Goal: Task Accomplishment & Management: Manage account settings

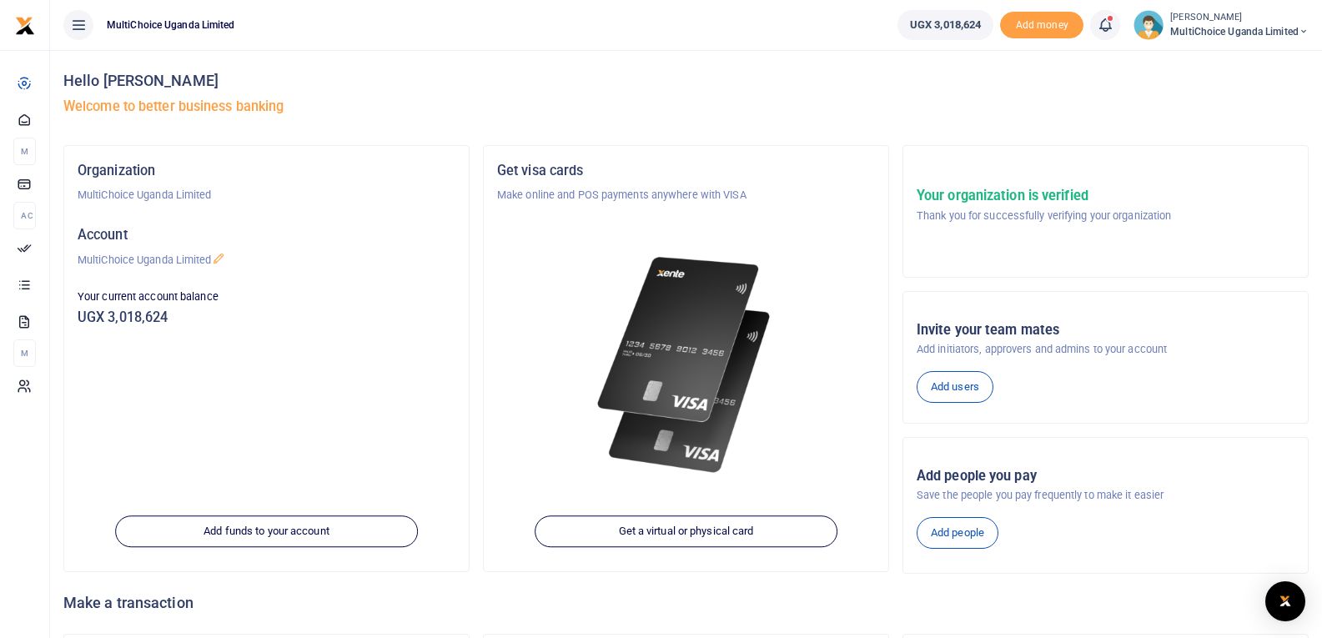
click at [1101, 28] on icon at bounding box center [1105, 25] width 17 height 18
click at [983, 119] on small "You have 2 awaiting for your to act on" at bounding box center [1001, 125] width 161 height 12
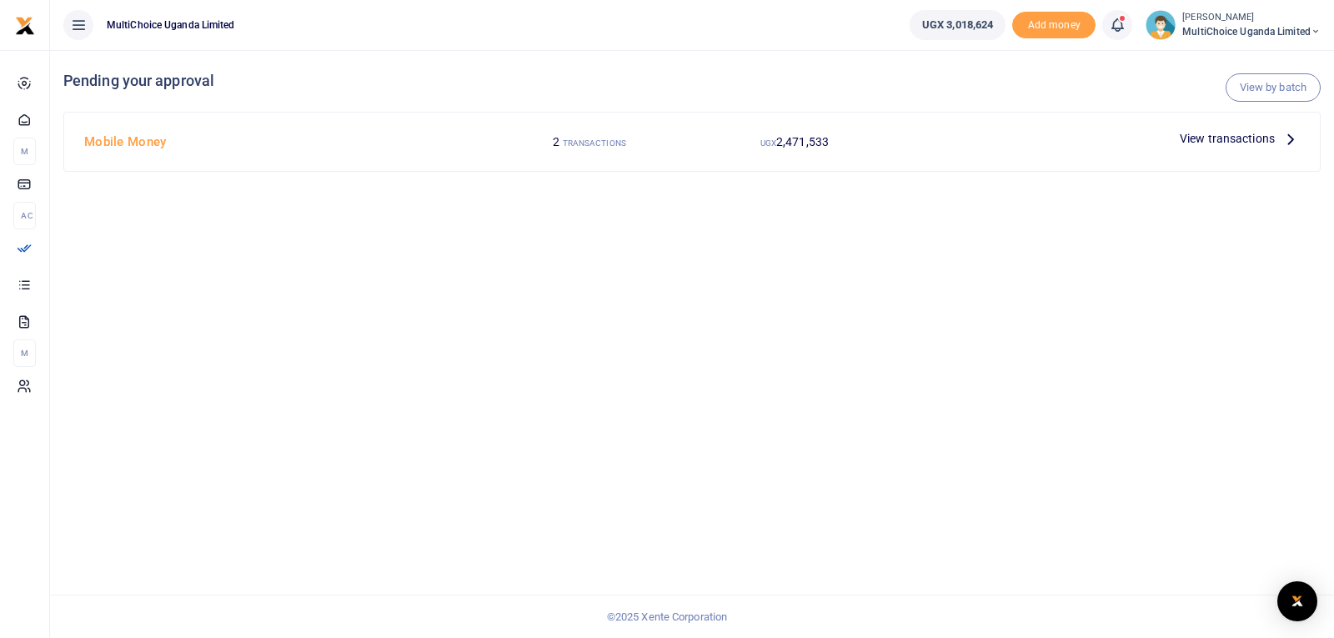
click at [1114, 28] on icon at bounding box center [1117, 25] width 17 height 18
click at [989, 122] on small "You have 2 awaiting for your to act on" at bounding box center [1013, 125] width 161 height 12
click at [1275, 93] on link "View by batch" at bounding box center [1273, 87] width 95 height 28
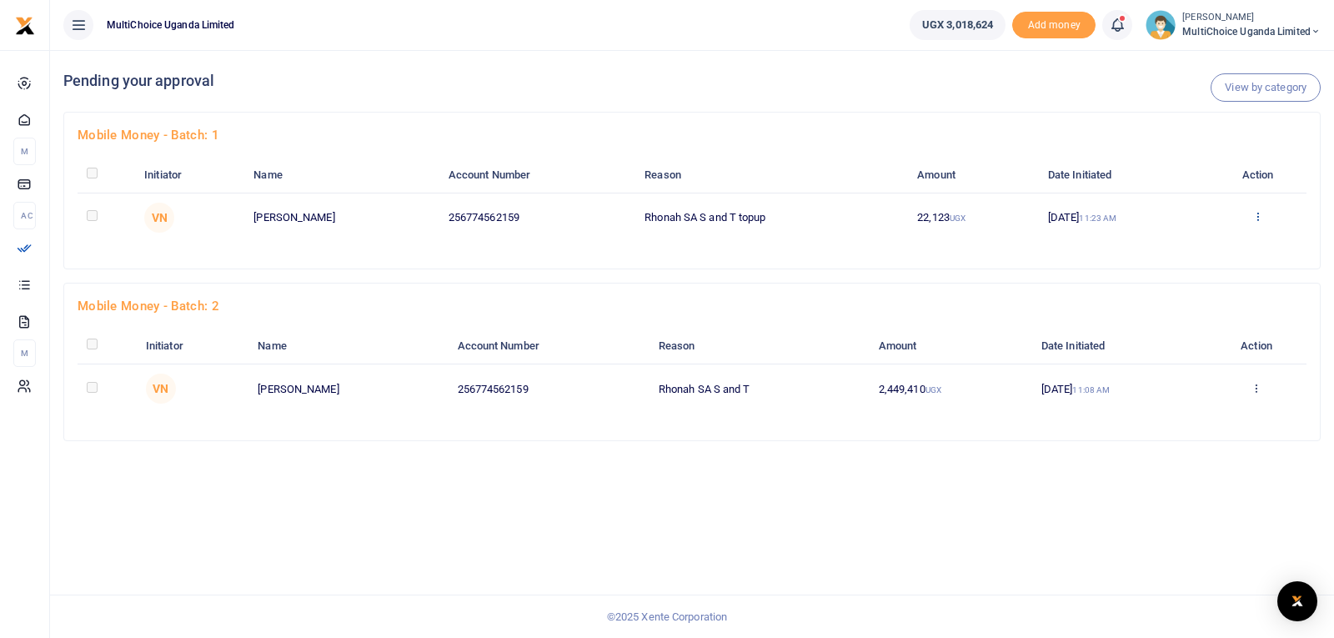
click at [1259, 214] on icon at bounding box center [1258, 216] width 11 height 12
click at [1178, 248] on link "Approve" at bounding box center [1199, 244] width 132 height 23
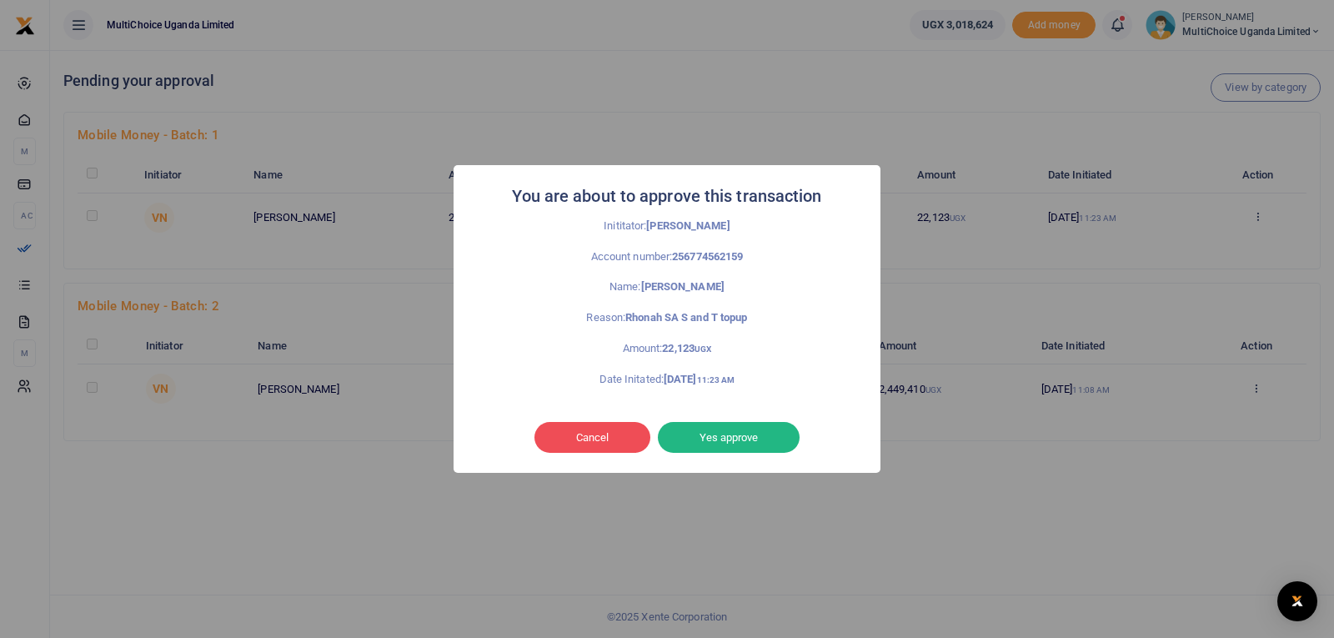
click at [720, 435] on button "Yes approve" at bounding box center [729, 438] width 142 height 32
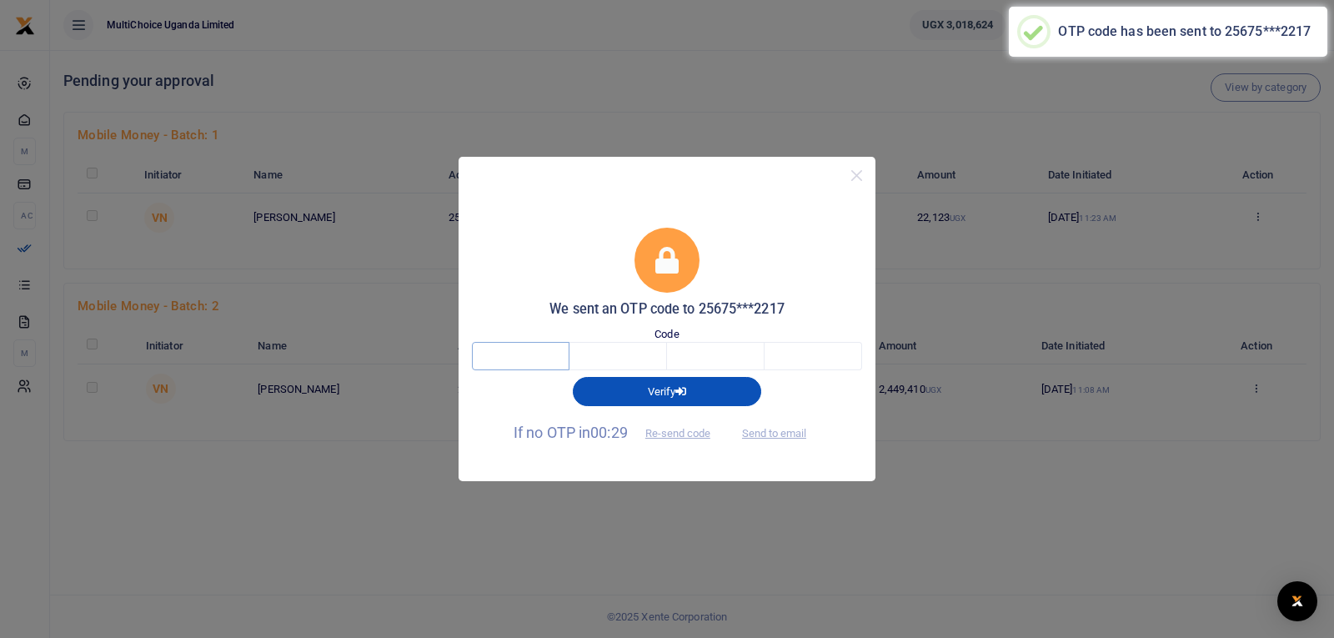
click at [525, 362] on input "text" at bounding box center [521, 356] width 98 height 28
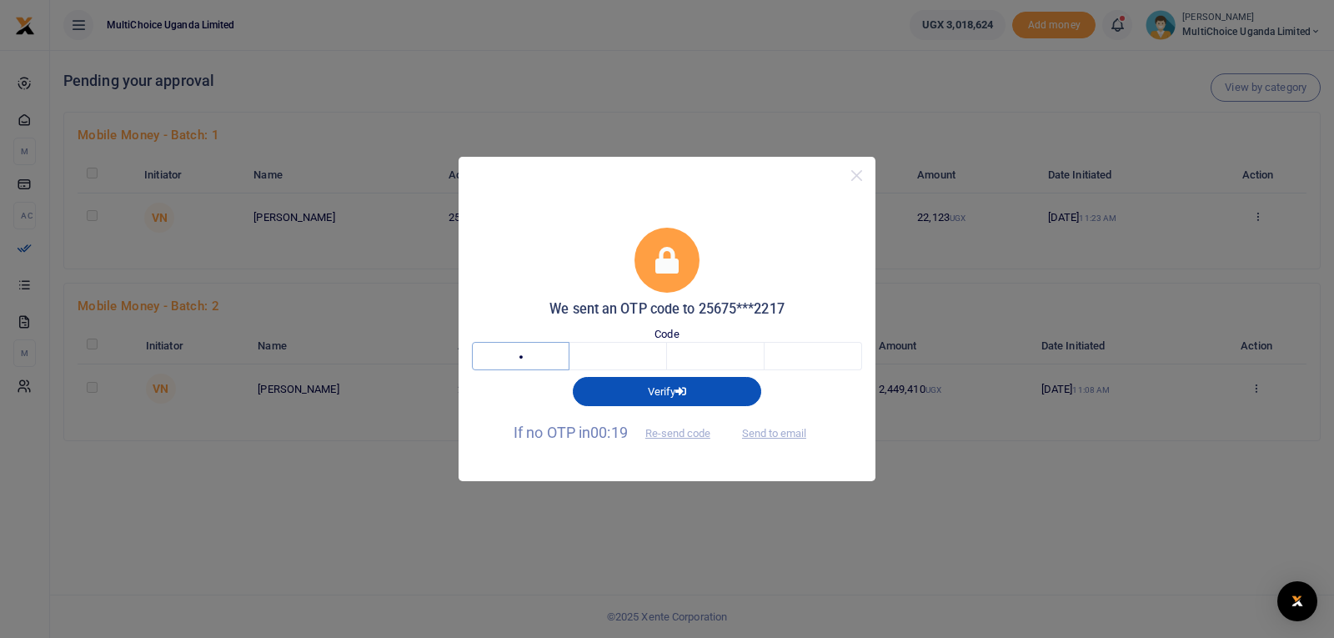
type input "7"
type input "6"
type input "1"
type input "3"
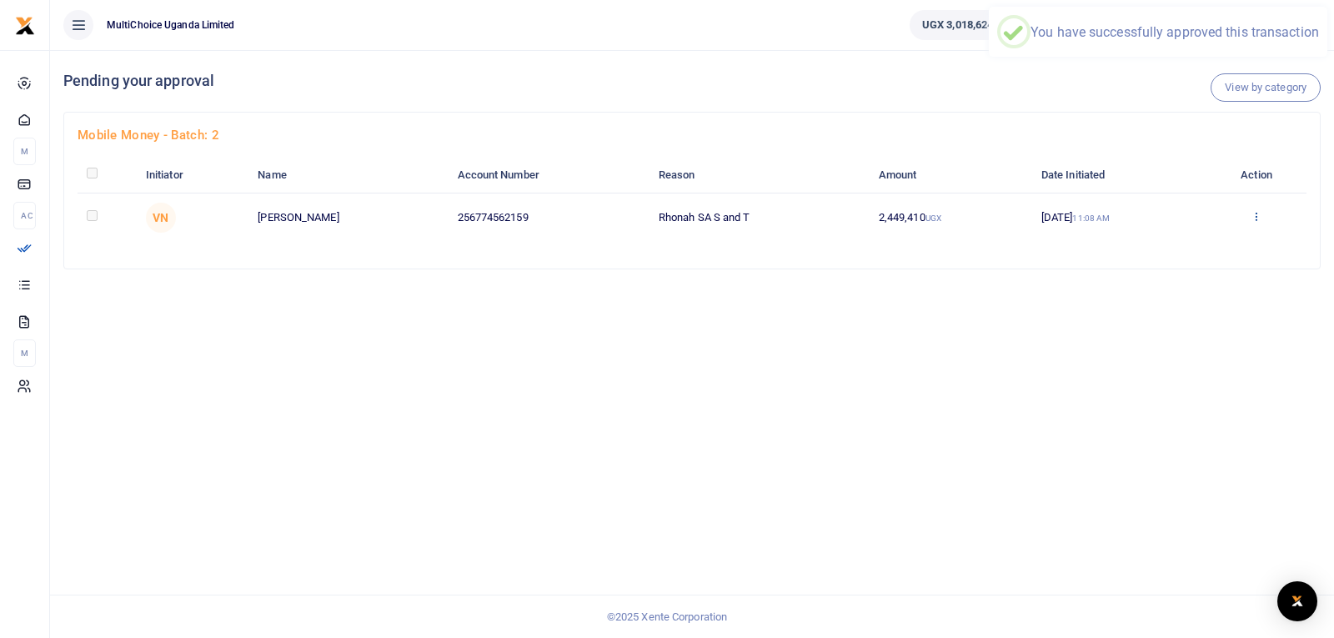
click at [1257, 219] on icon at bounding box center [1256, 216] width 11 height 12
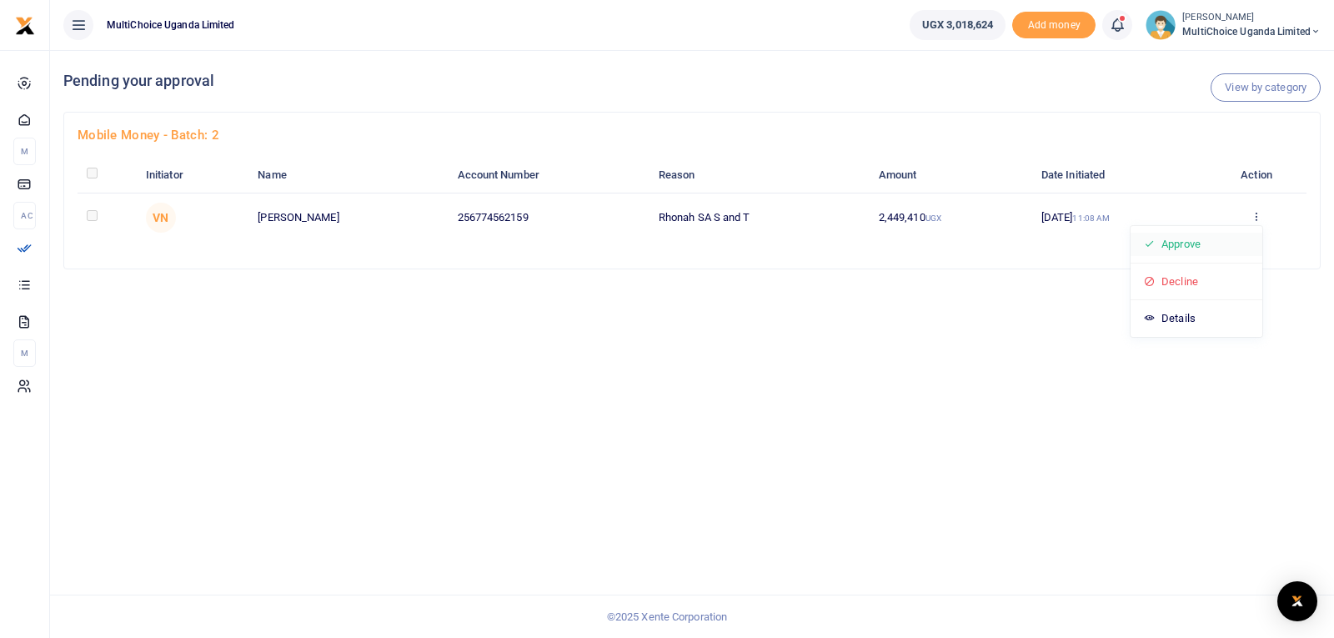
click at [1205, 242] on link "Approve" at bounding box center [1197, 244] width 132 height 23
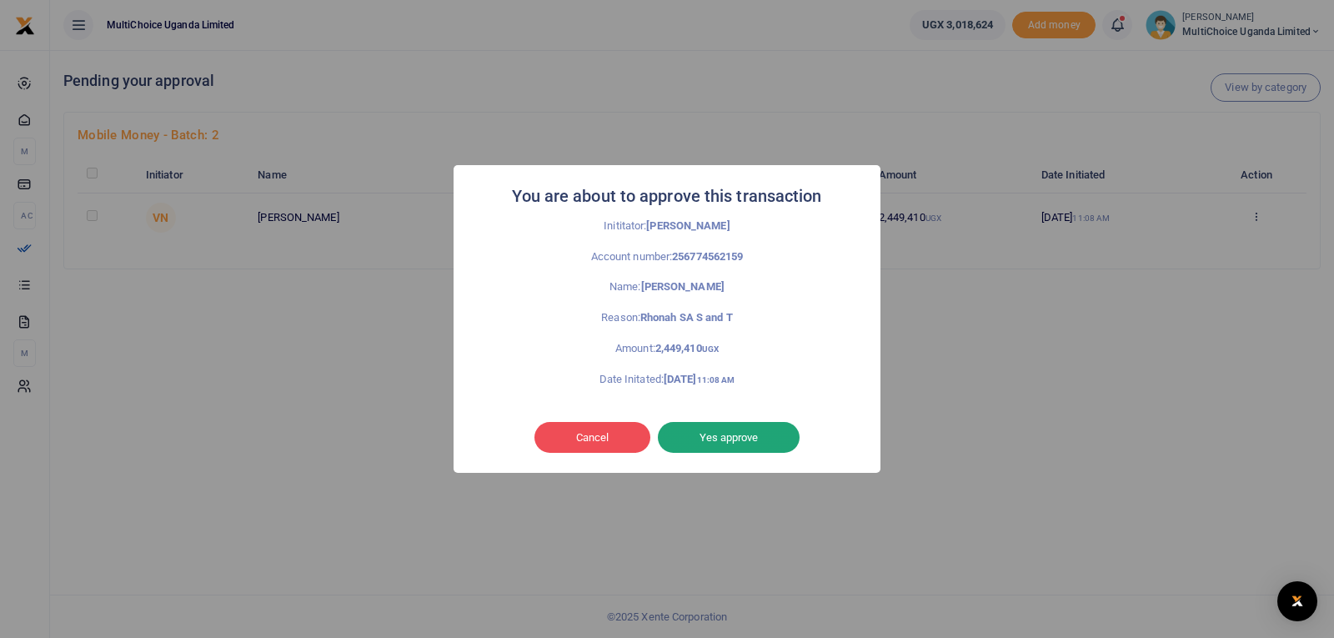
click at [755, 440] on button "Yes approve" at bounding box center [729, 438] width 142 height 32
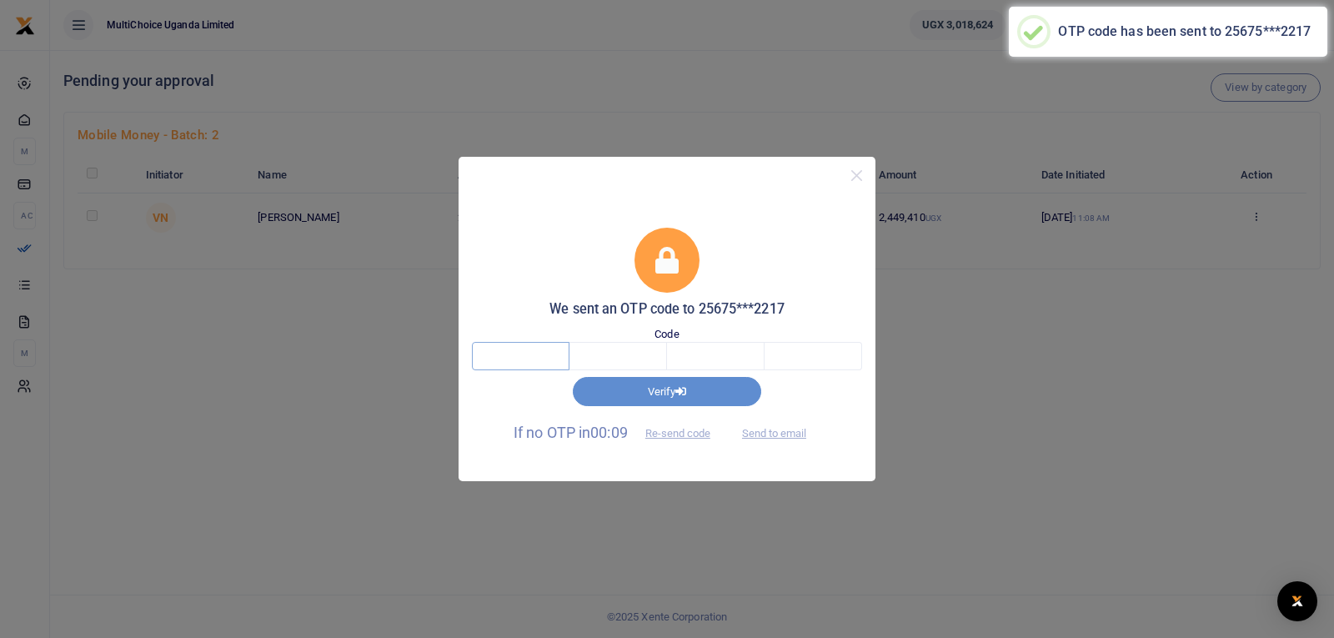
click at [528, 353] on input "text" at bounding box center [521, 356] width 98 height 28
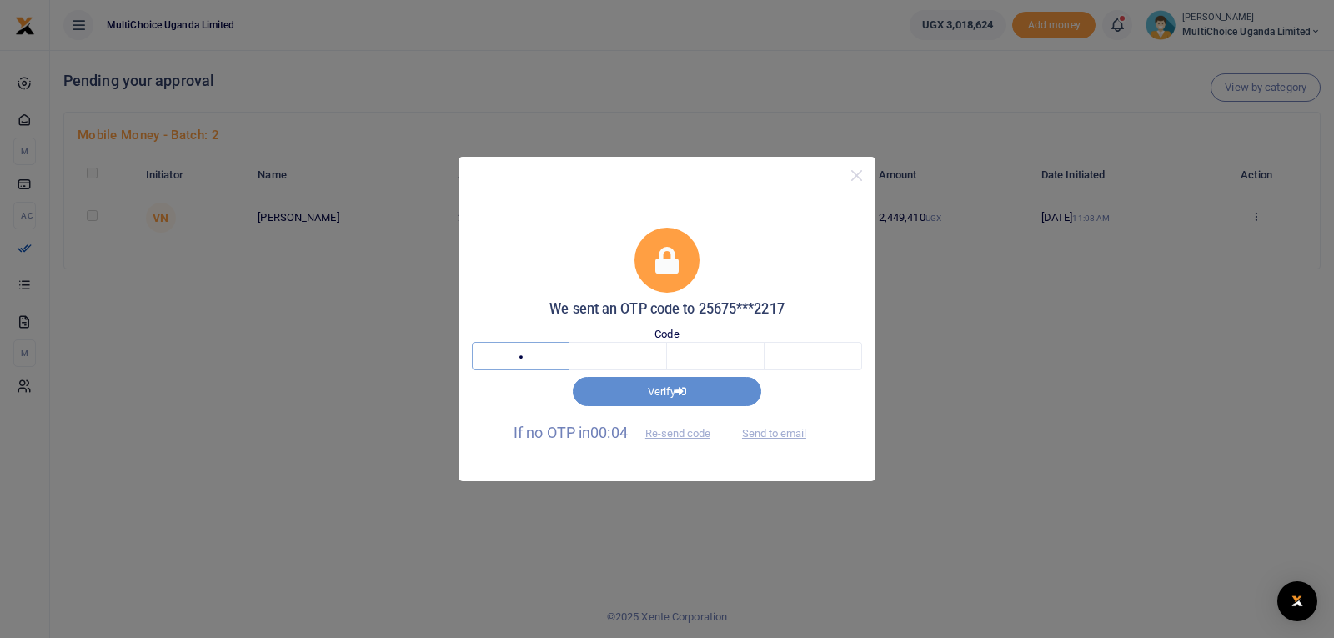
type input "8"
type input "4"
type input "6"
type input "9"
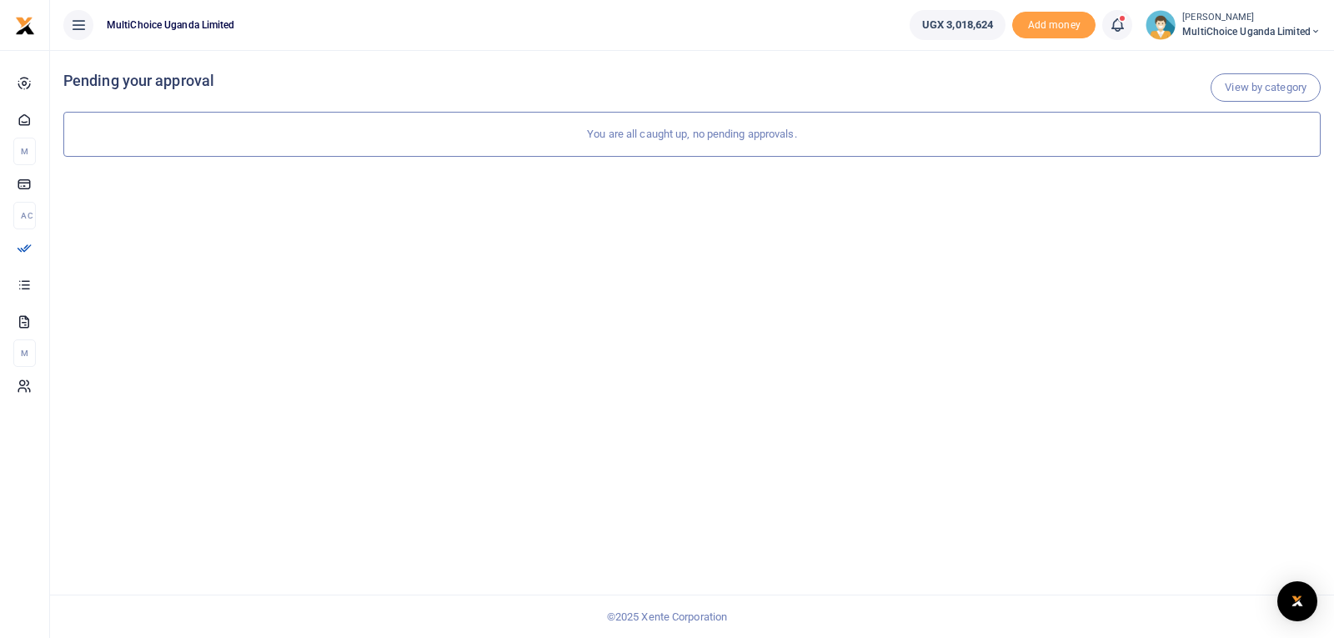
click at [1113, 24] on icon at bounding box center [1117, 25] width 17 height 18
click at [997, 120] on small "You have 2 awaiting for your to act on" at bounding box center [1013, 125] width 161 height 12
click at [1113, 26] on icon at bounding box center [1117, 25] width 17 height 18
click at [1203, 24] on span "MultiChoice Uganda Limited" at bounding box center [1252, 31] width 138 height 15
click at [1263, 59] on link "Switch accounts" at bounding box center [1257, 60] width 132 height 23
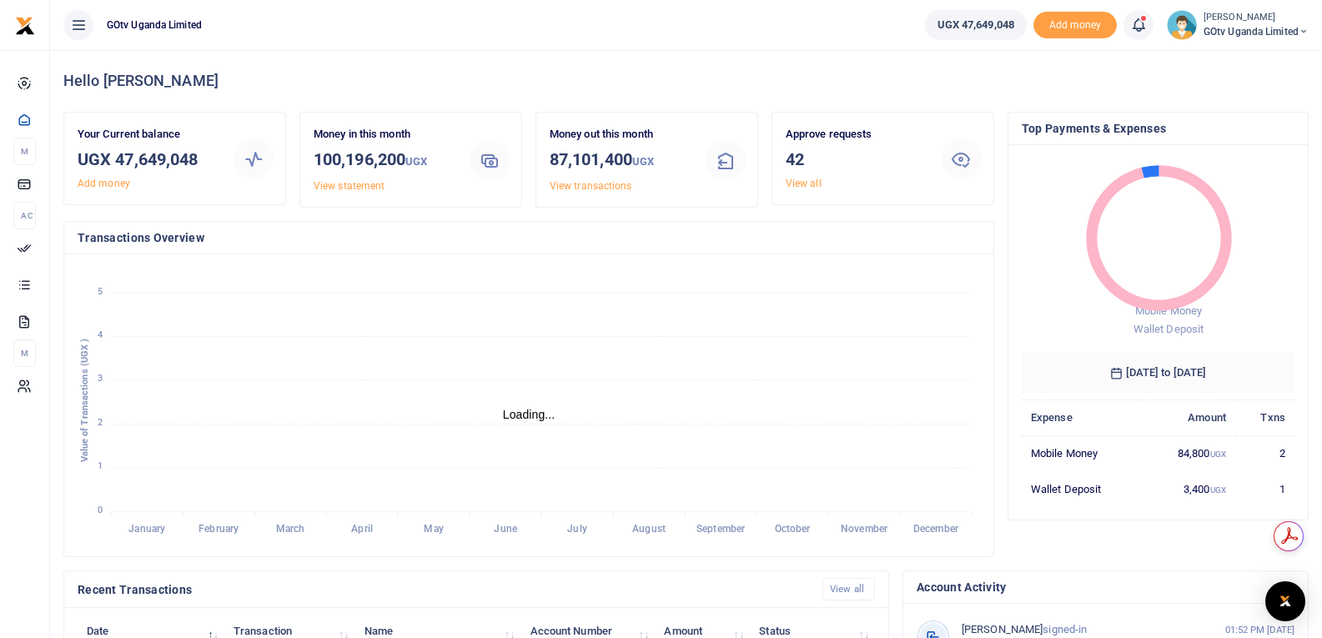
scroll to position [13, 13]
click at [797, 183] on link "View all" at bounding box center [804, 184] width 36 height 12
click at [1134, 23] on icon at bounding box center [1138, 25] width 17 height 18
click at [1009, 118] on div "Transactions to act upon You have 42 awaiting for your to act on" at bounding box center [1046, 117] width 185 height 29
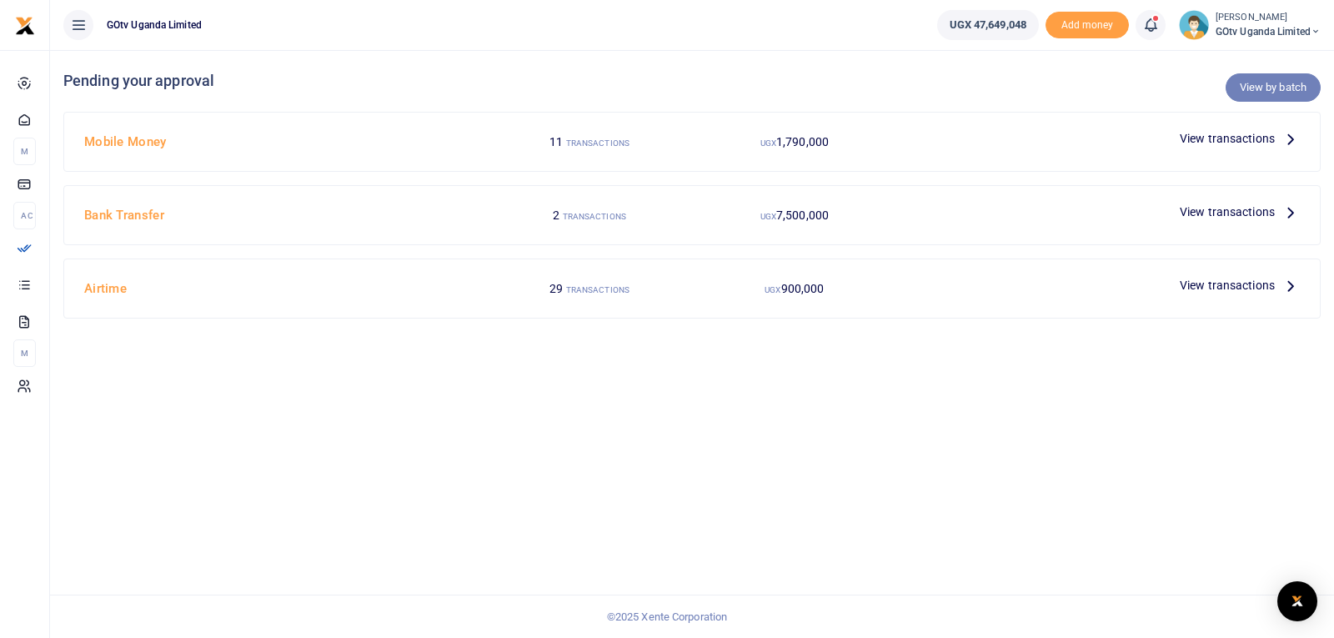
click at [1273, 91] on link "View by batch" at bounding box center [1273, 87] width 95 height 28
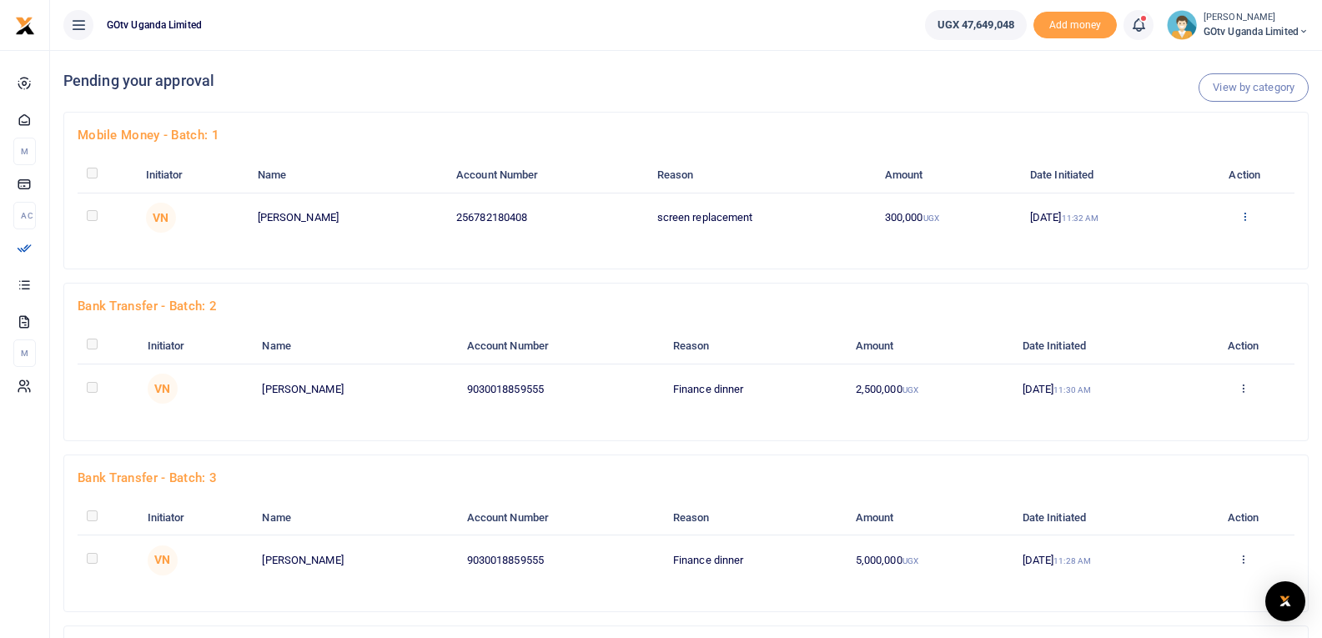
click at [1248, 216] on icon at bounding box center [1244, 216] width 11 height 12
click at [1184, 252] on link "Approve" at bounding box center [1187, 244] width 132 height 23
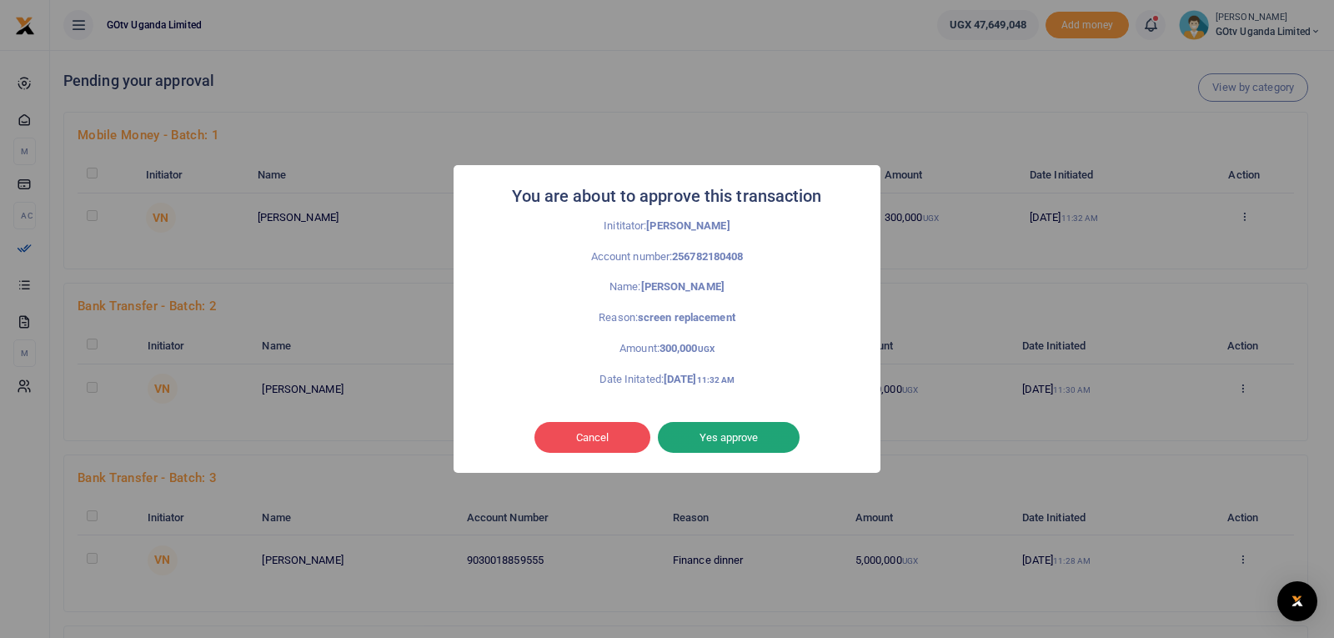
click at [725, 441] on button "Yes approve" at bounding box center [729, 438] width 142 height 32
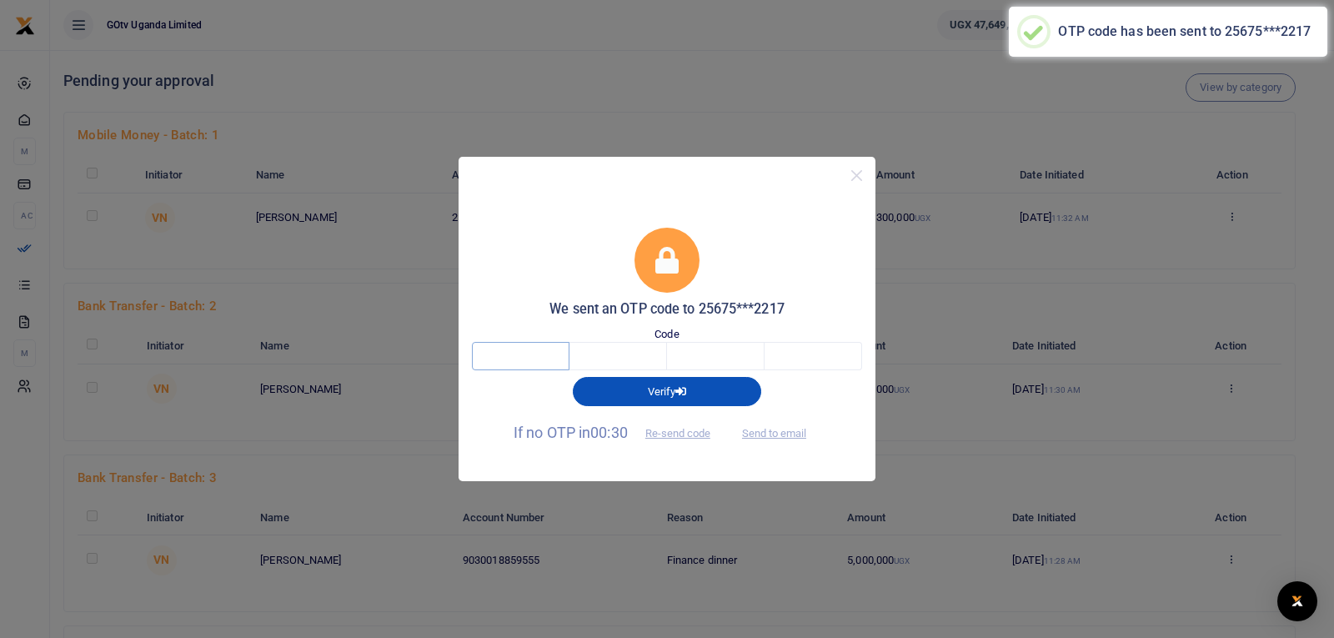
click at [543, 356] on input "text" at bounding box center [521, 356] width 98 height 28
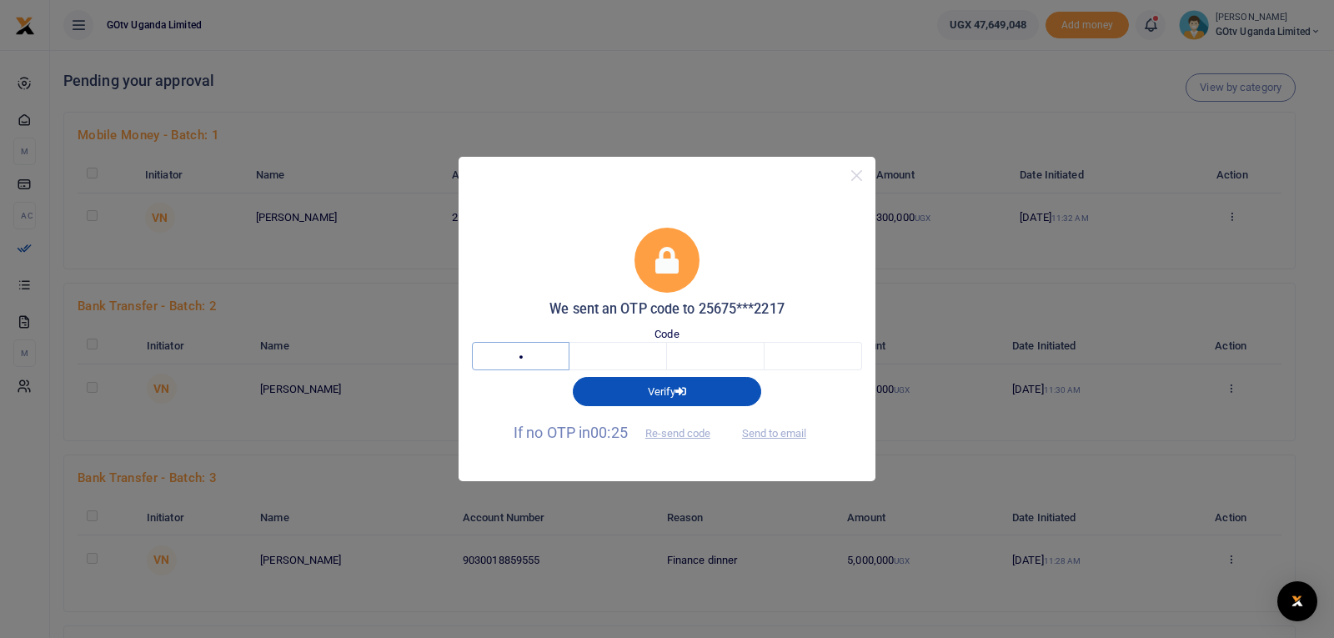
type input "3"
type input "0"
type input "2"
type input "5"
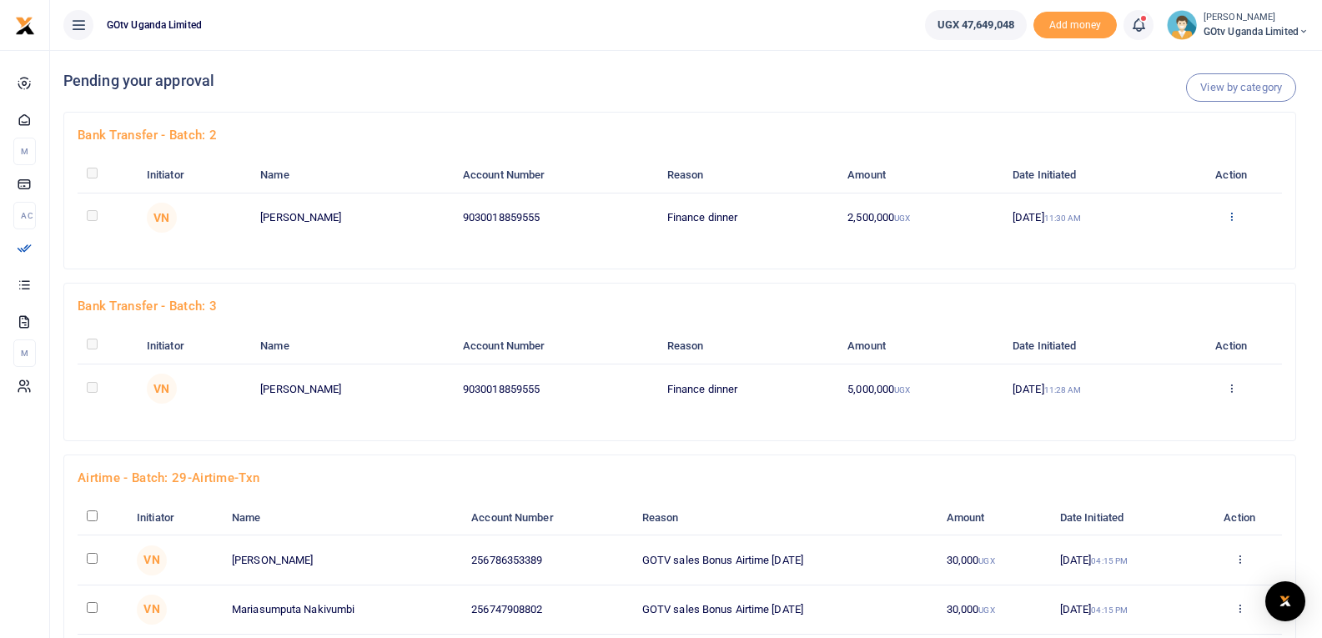
click at [1231, 214] on icon at bounding box center [1231, 216] width 11 height 12
click at [1159, 241] on link "Approve" at bounding box center [1174, 244] width 132 height 23
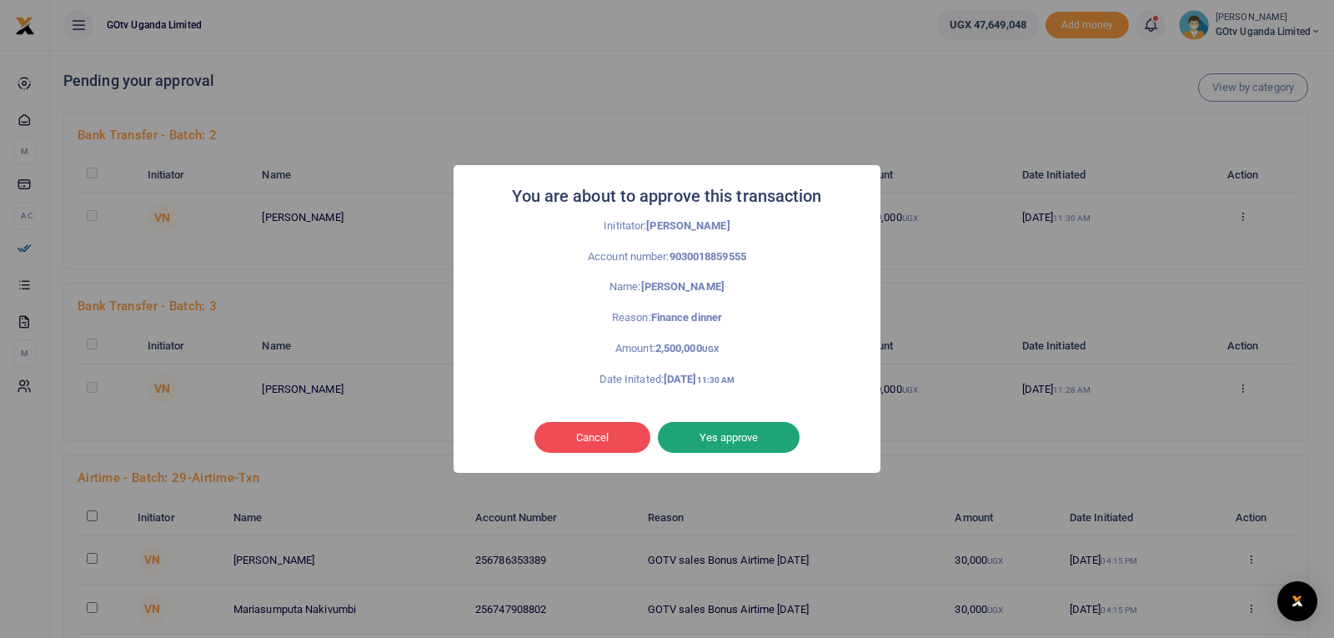
click at [735, 431] on button "Yes approve" at bounding box center [729, 438] width 142 height 32
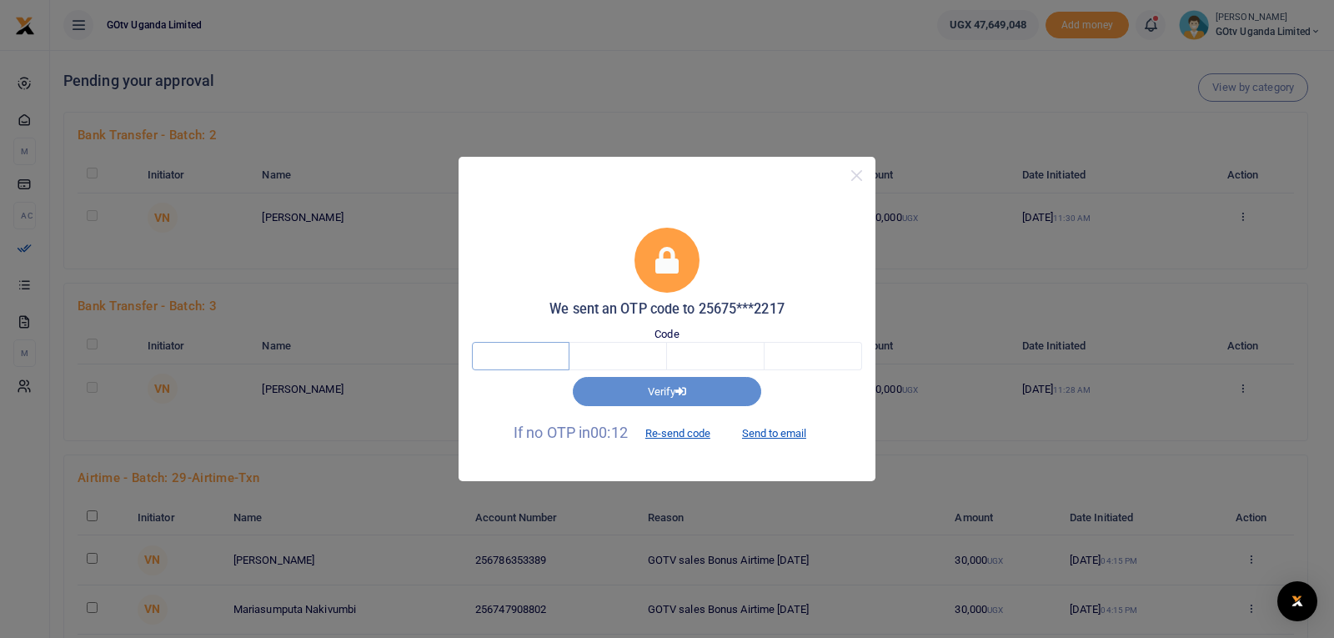
click at [540, 357] on input "text" at bounding box center [521, 356] width 98 height 28
type input "2"
type input "8"
type input "2"
type input "9"
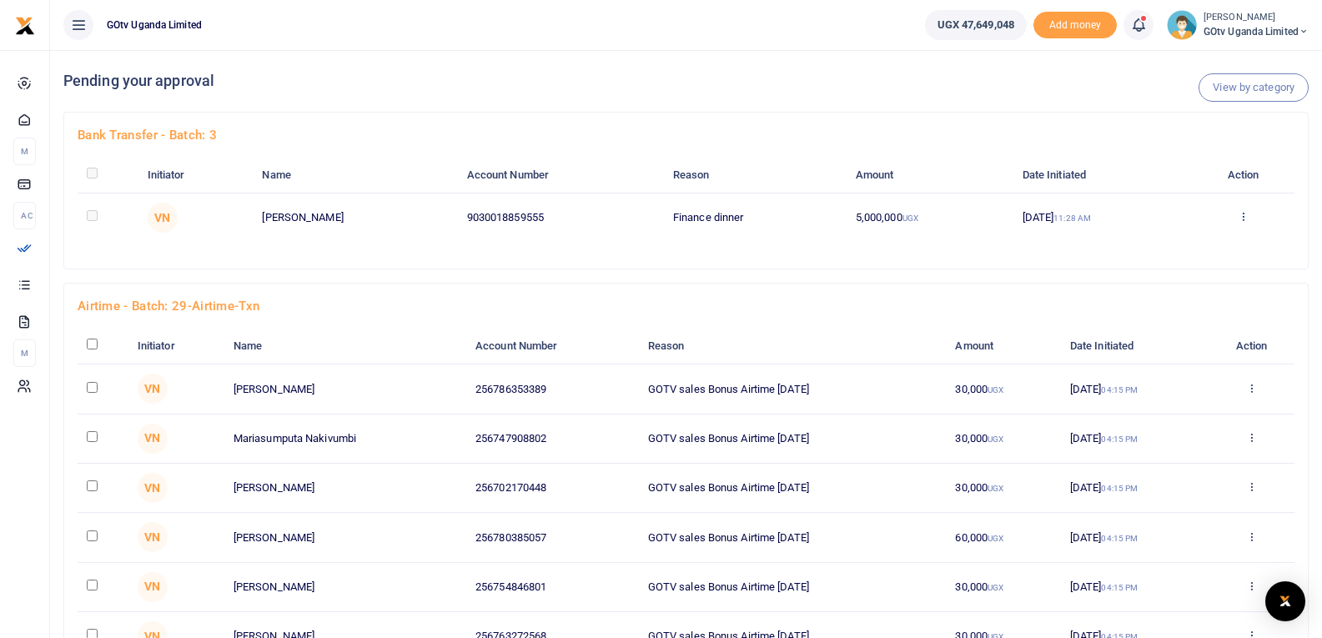
click at [1247, 219] on icon at bounding box center [1243, 216] width 11 height 12
click at [1191, 246] on link "Approve" at bounding box center [1185, 244] width 132 height 23
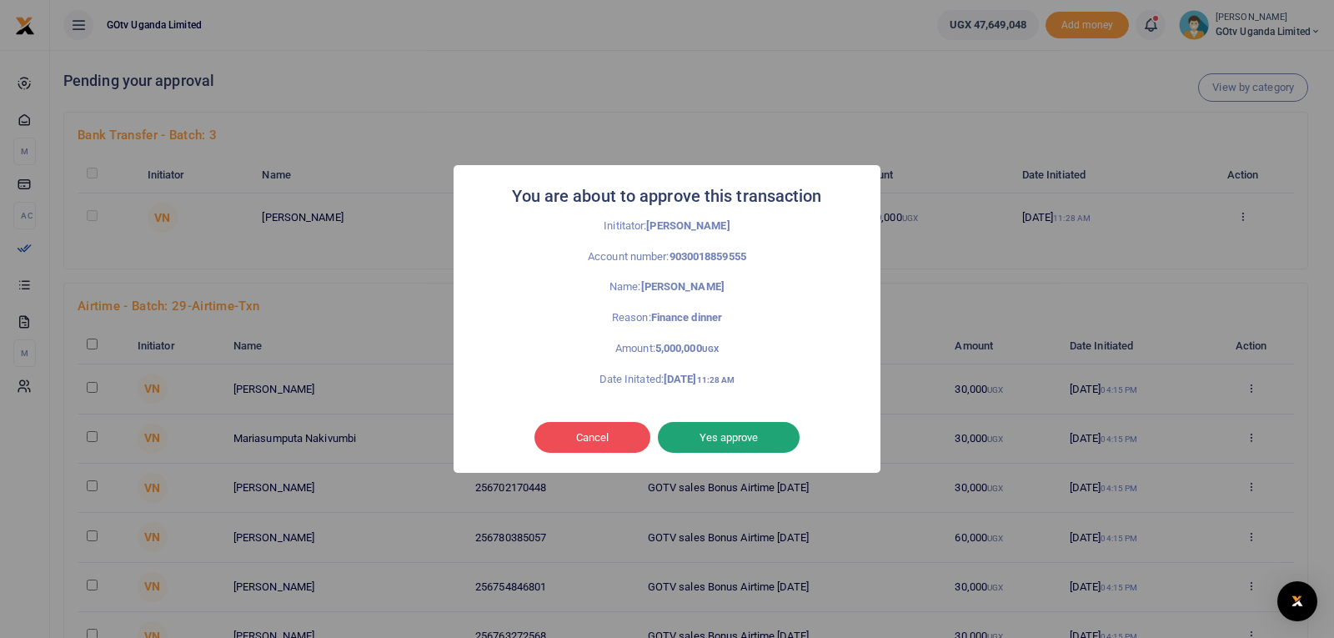
click at [749, 436] on button "Yes approve" at bounding box center [729, 438] width 142 height 32
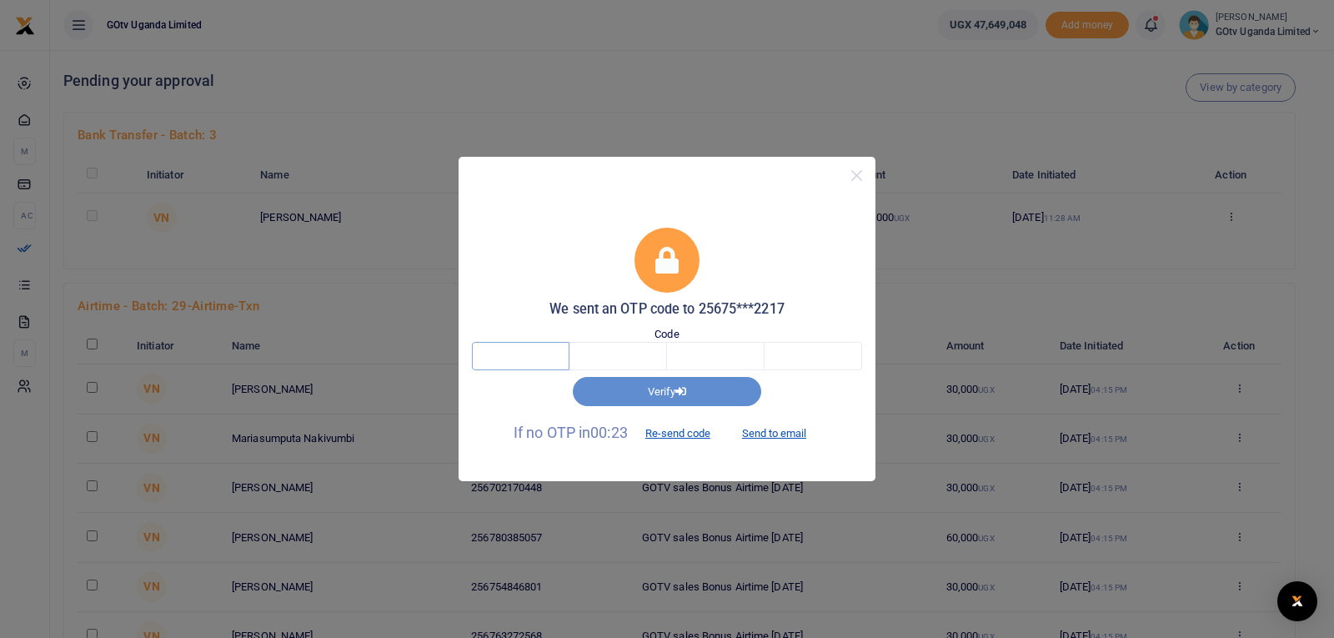
click at [558, 354] on input "text" at bounding box center [521, 356] width 98 height 28
type input "8"
type input "2"
type input "1"
type input "9"
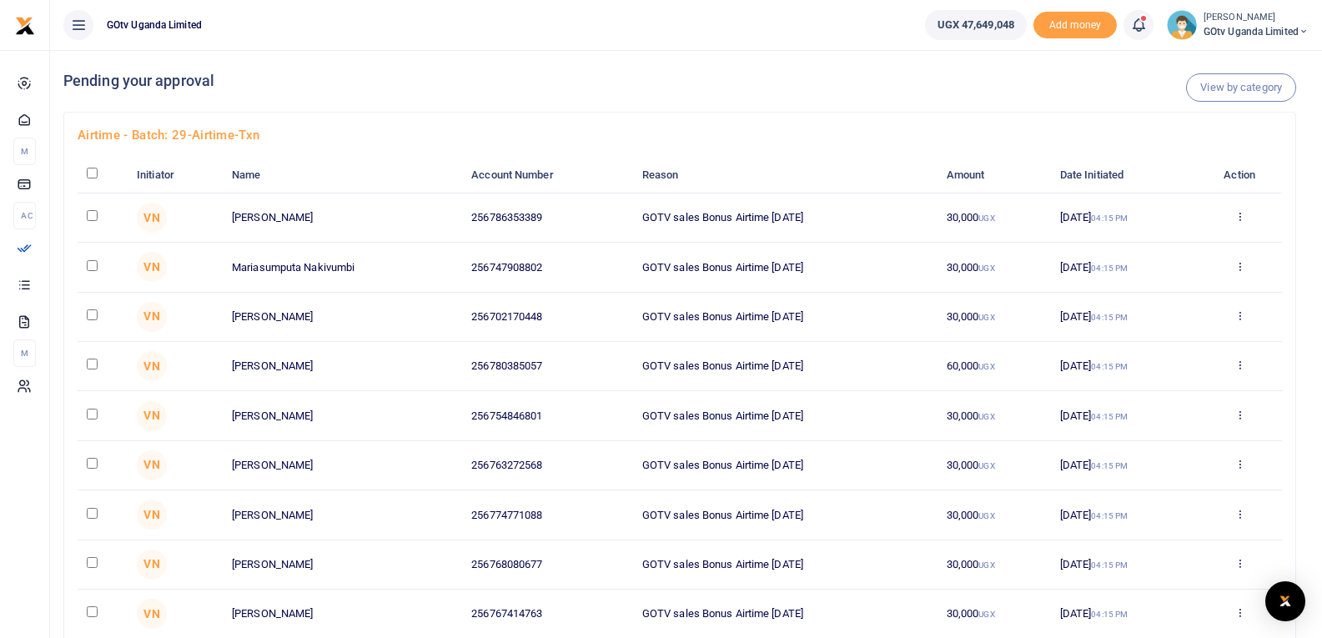
click at [94, 173] on input "checkbox" at bounding box center [92, 173] width 11 height 11
checkbox input "true"
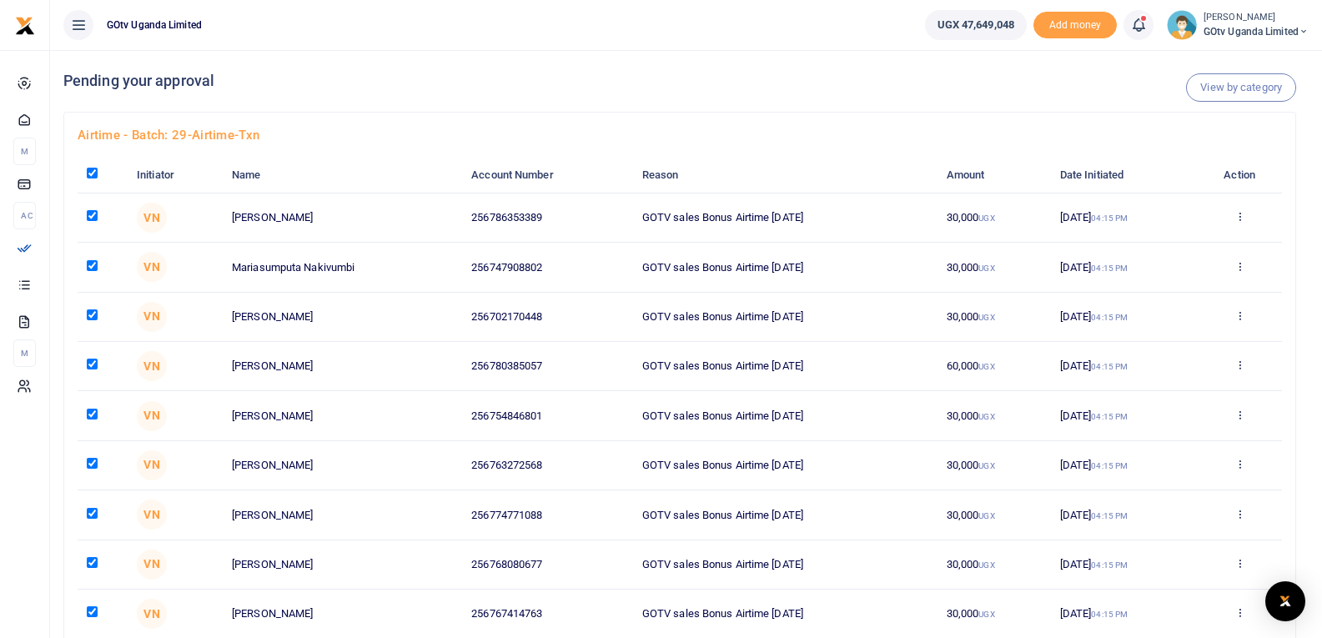
checkbox input "true"
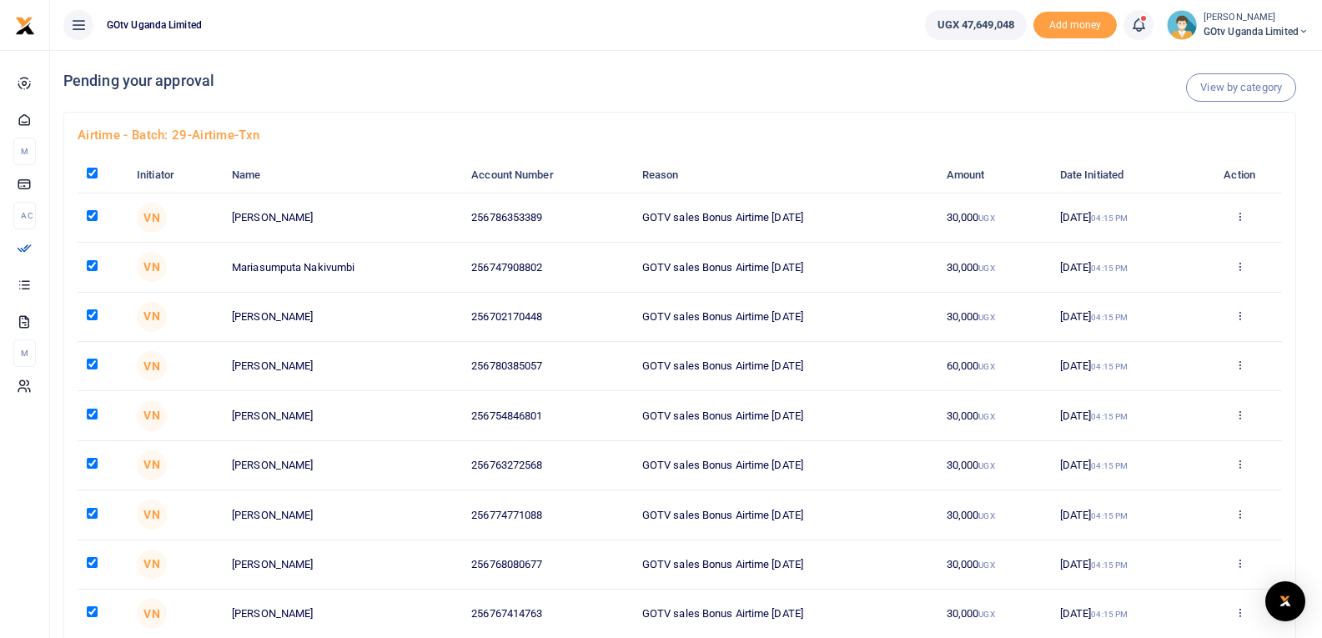
checkbox input "true"
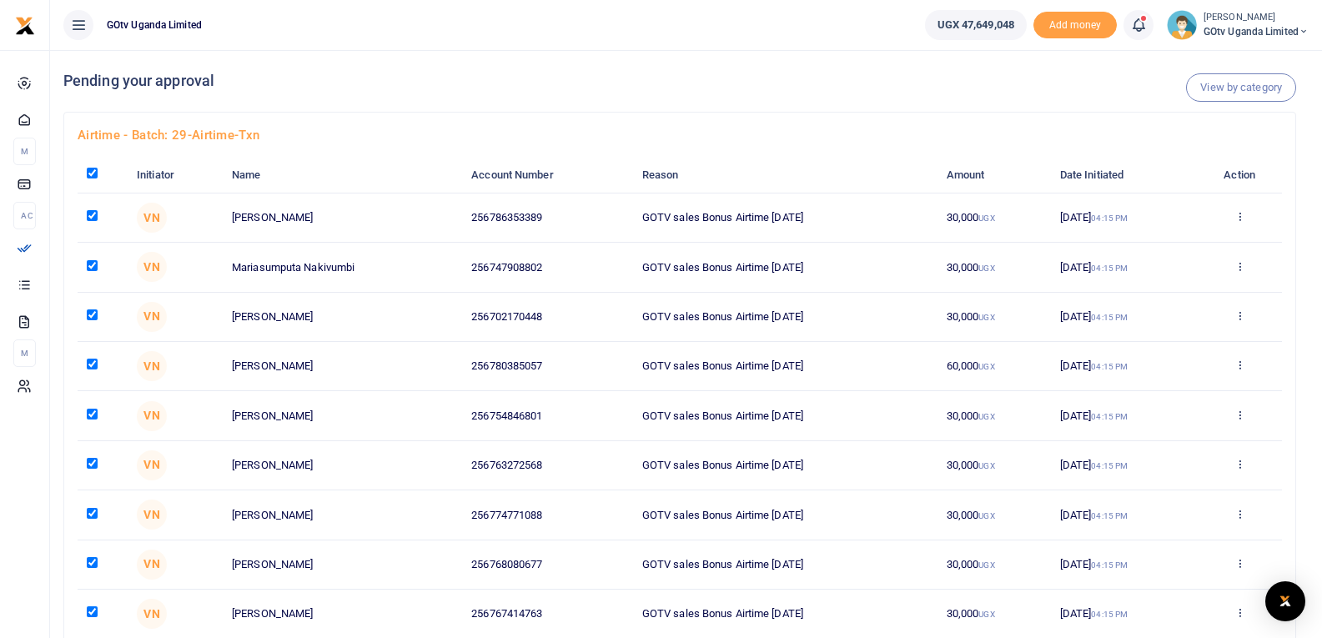
checkbox input "true"
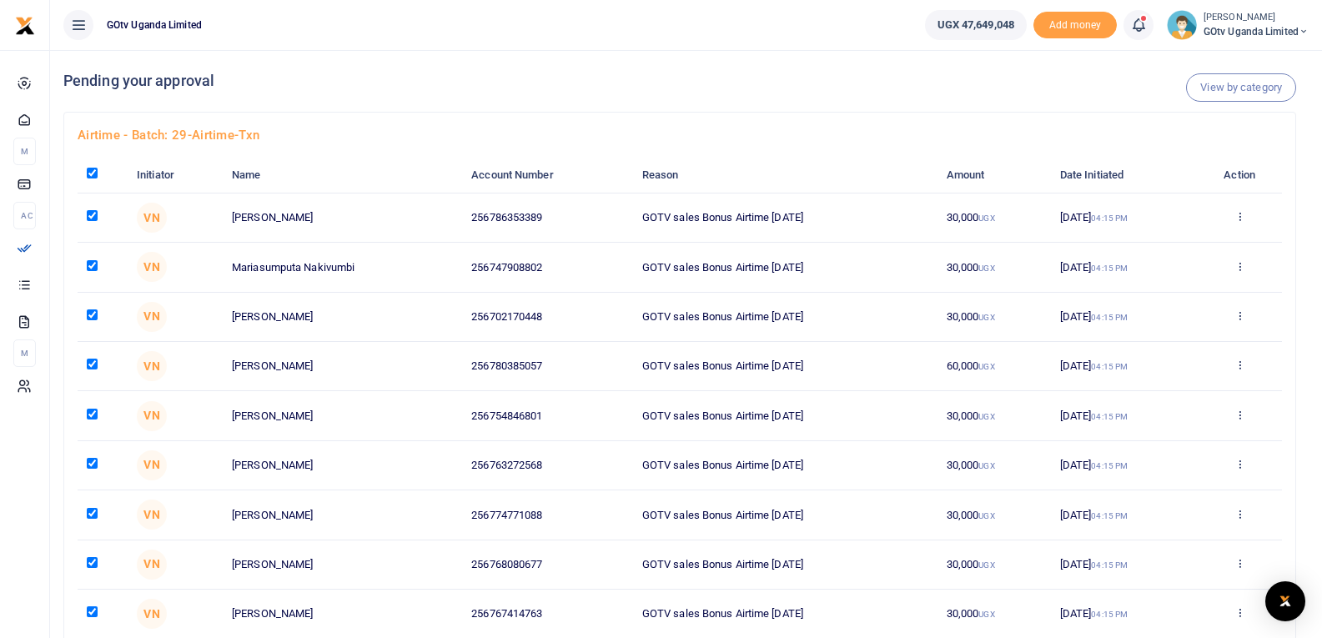
checkbox input "true"
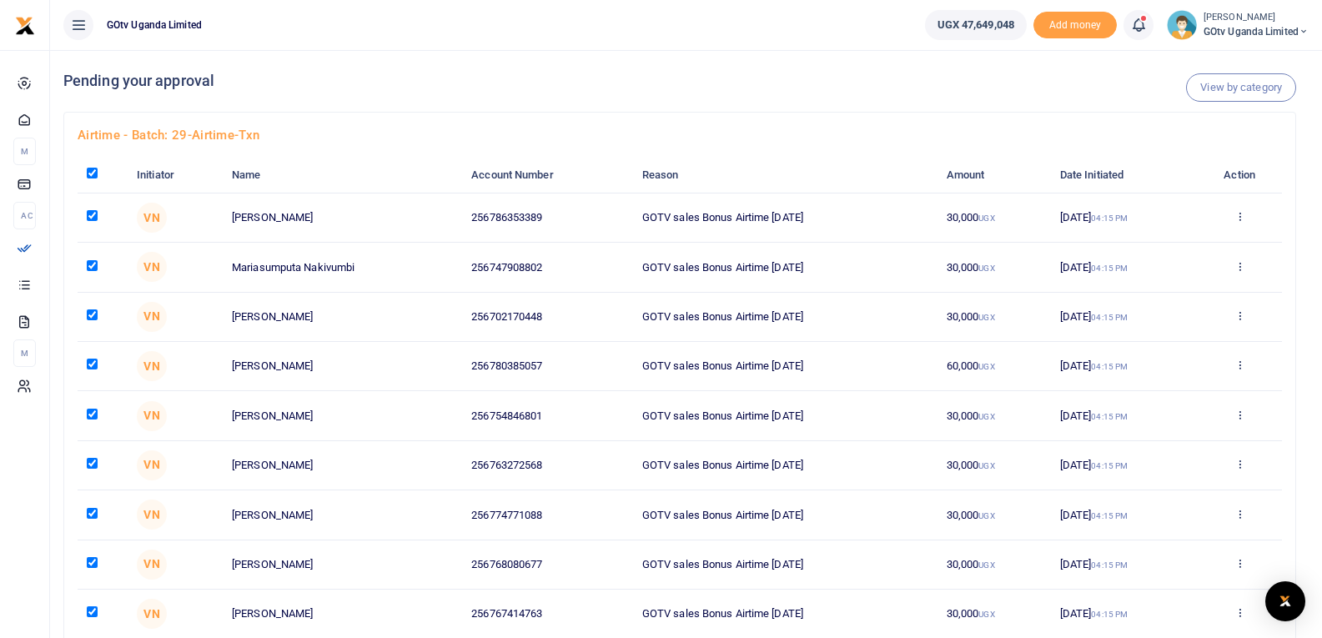
checkbox input "true"
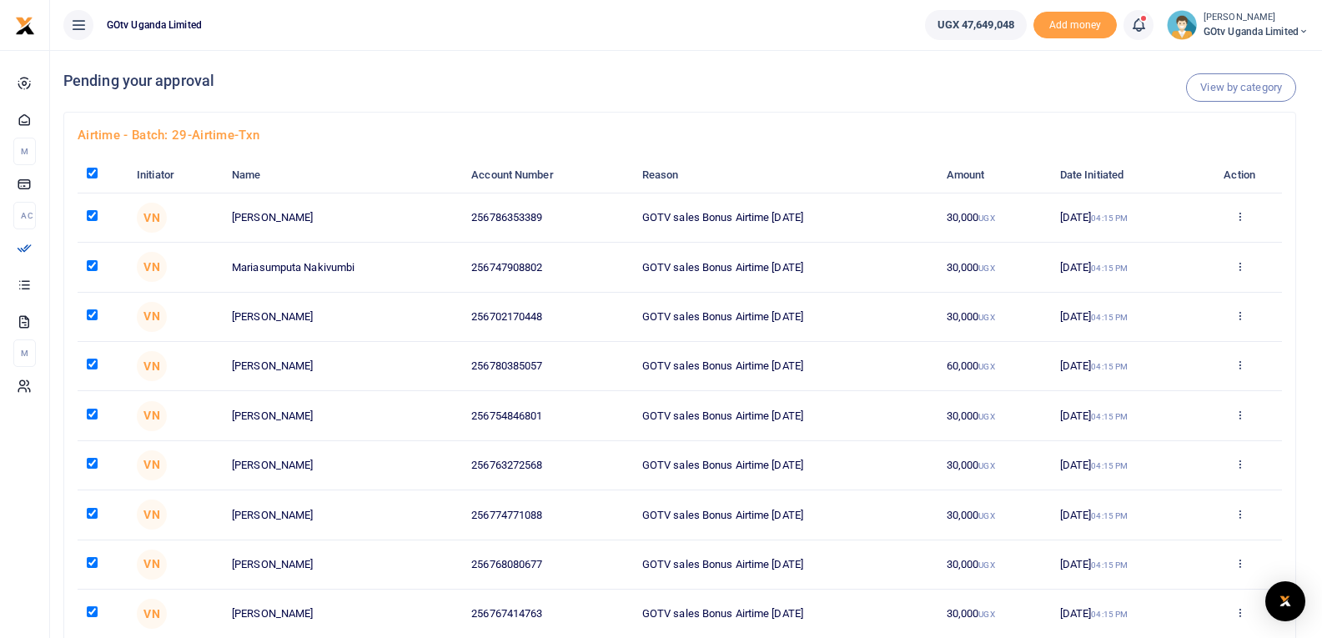
checkbox input "true"
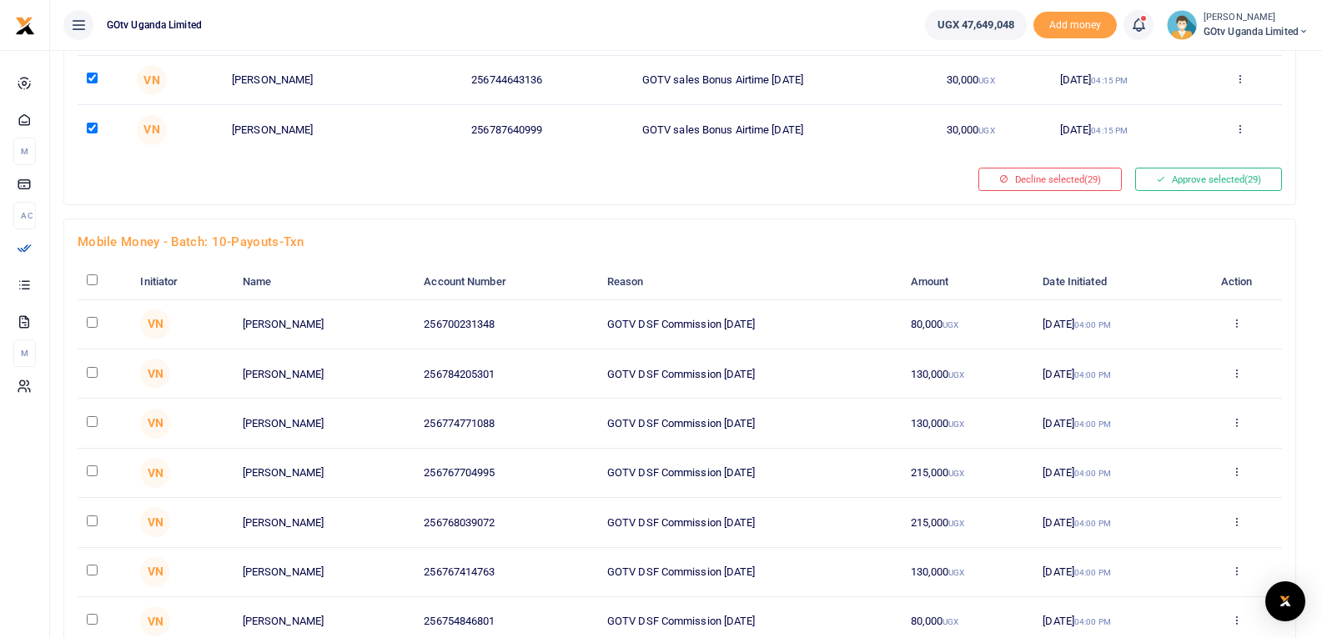
scroll to position [1432, 0]
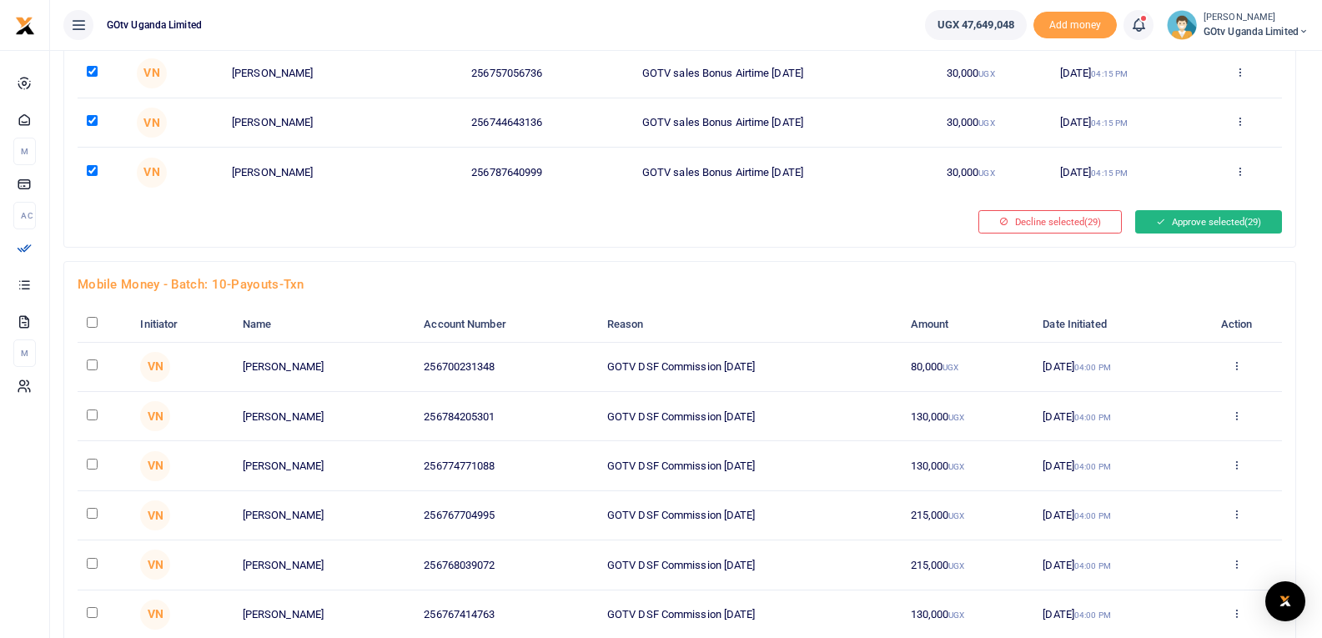
click at [1205, 220] on button "Approve selected (29)" at bounding box center [1208, 221] width 147 height 23
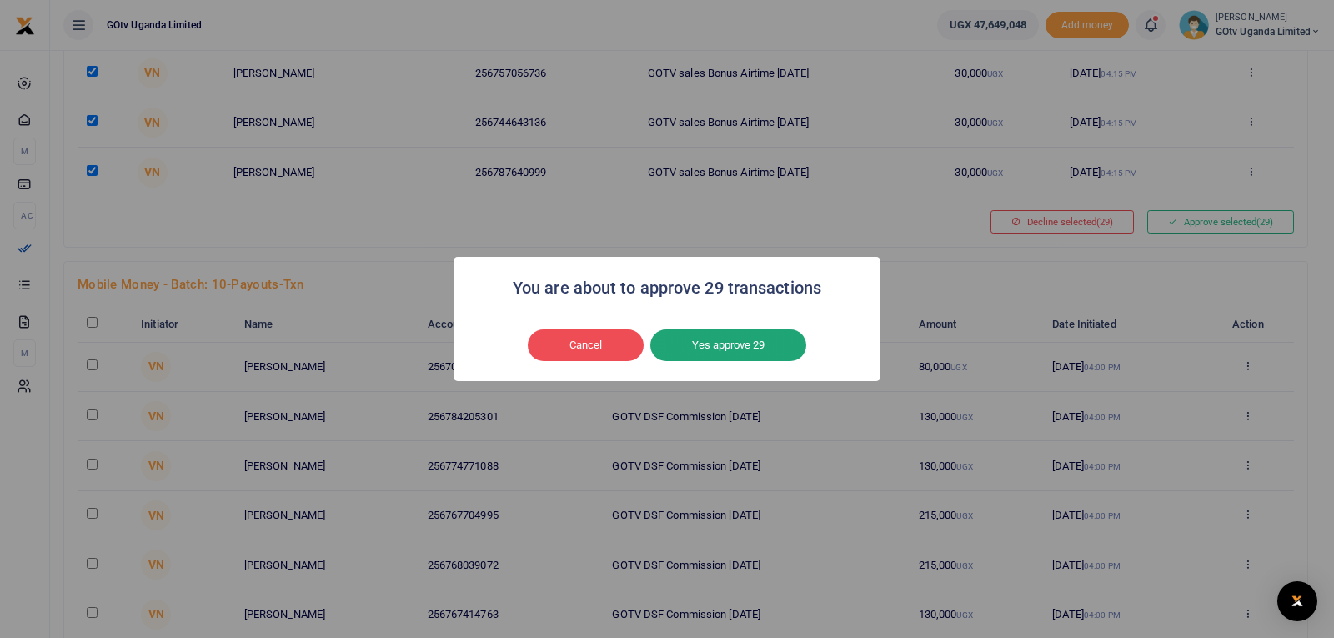
click at [713, 340] on button "Yes approve 29" at bounding box center [729, 345] width 156 height 32
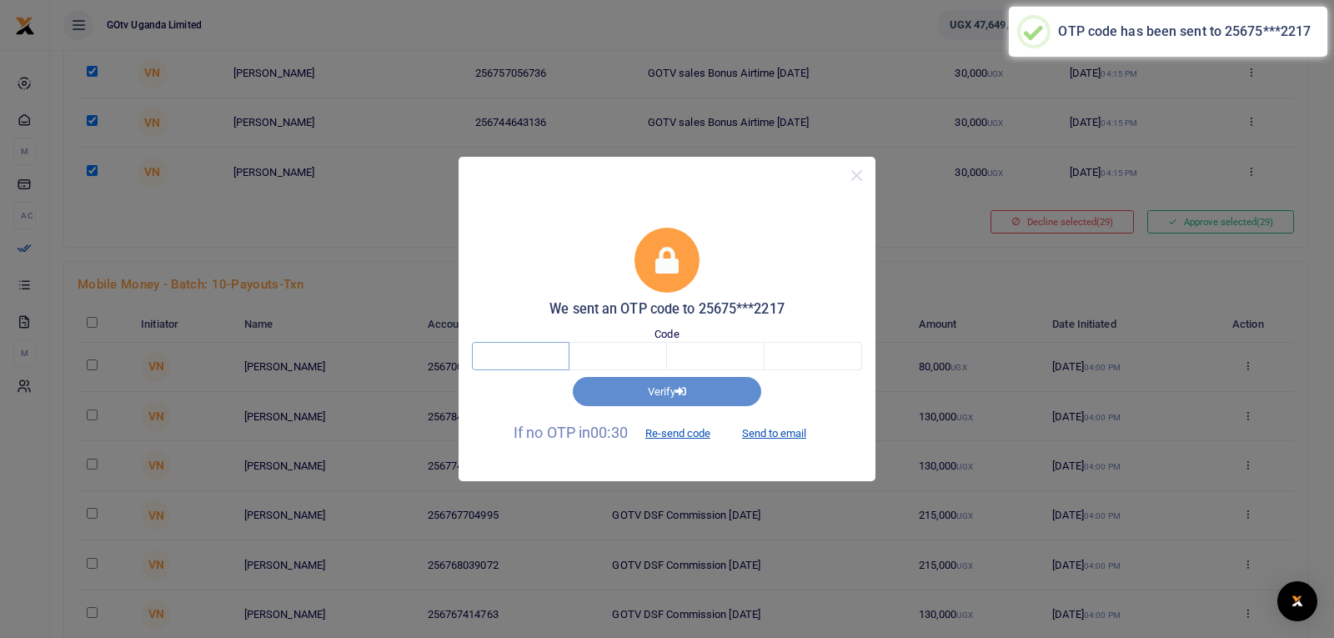
click at [543, 354] on input "text" at bounding box center [521, 356] width 98 height 28
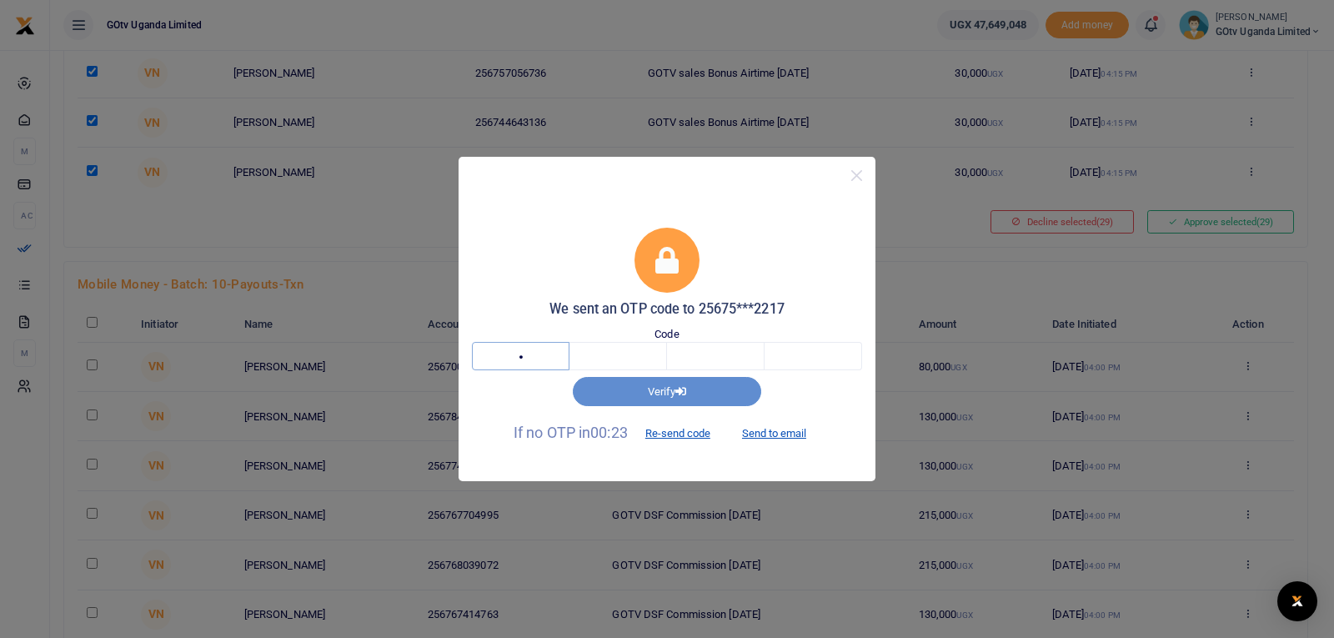
type input "8"
type input "3"
type input "0"
type input "8"
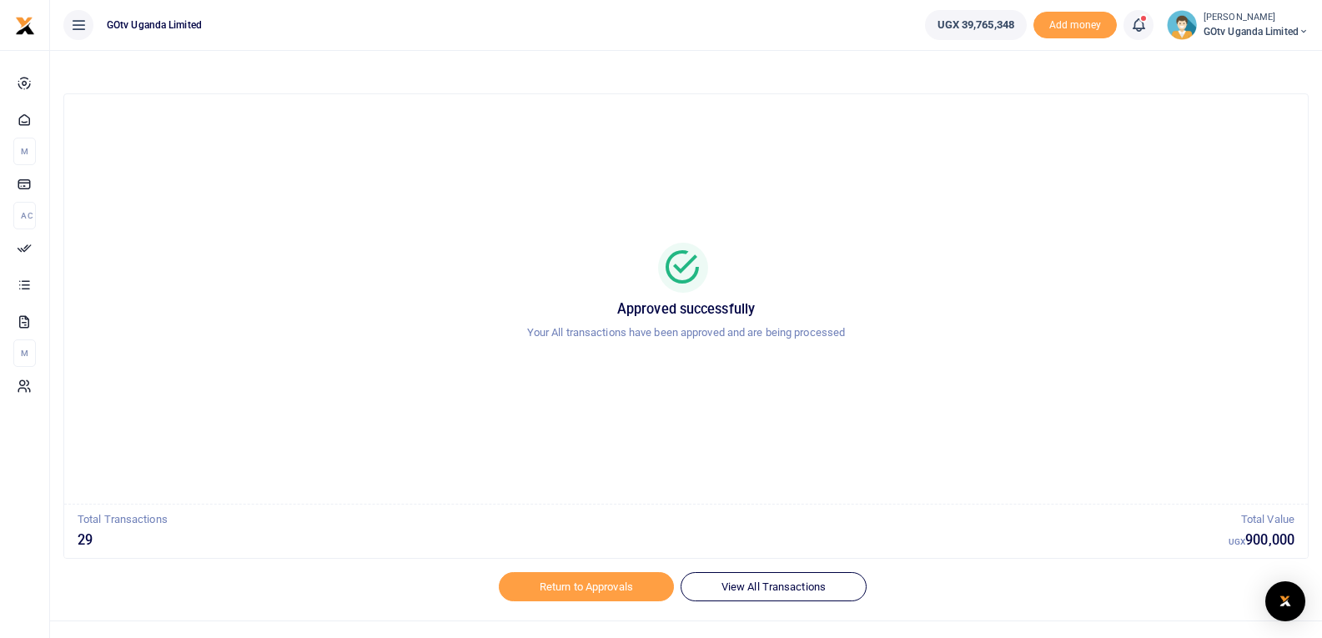
click at [1134, 27] on icon at bounding box center [1138, 25] width 17 height 18
click at [1143, 31] on link at bounding box center [1138, 25] width 30 height 30
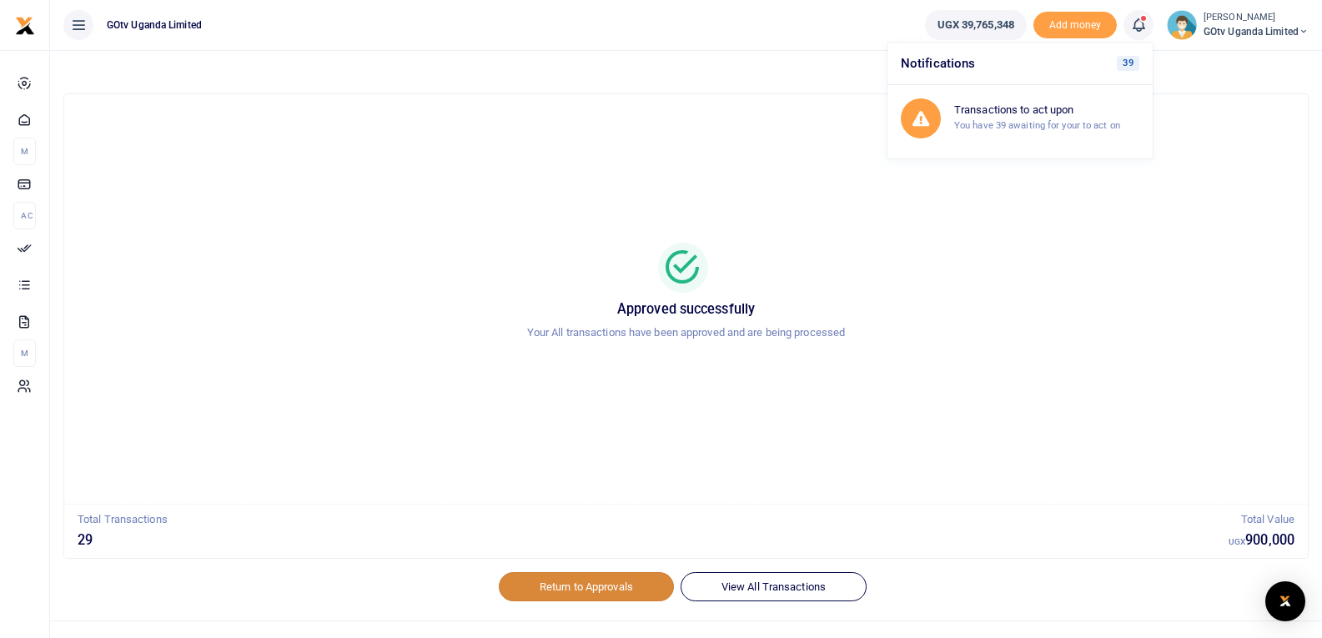
click at [593, 589] on link "Return to Approvals" at bounding box center [586, 586] width 175 height 28
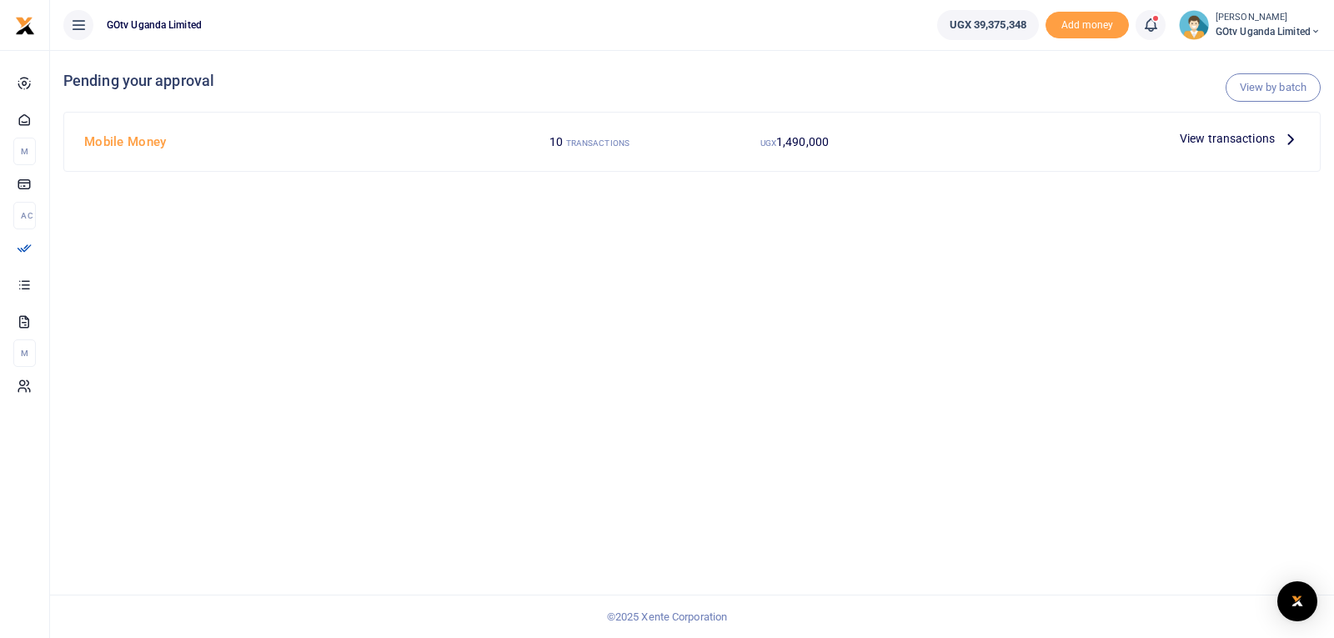
click at [1254, 135] on span "View transactions" at bounding box center [1227, 138] width 95 height 18
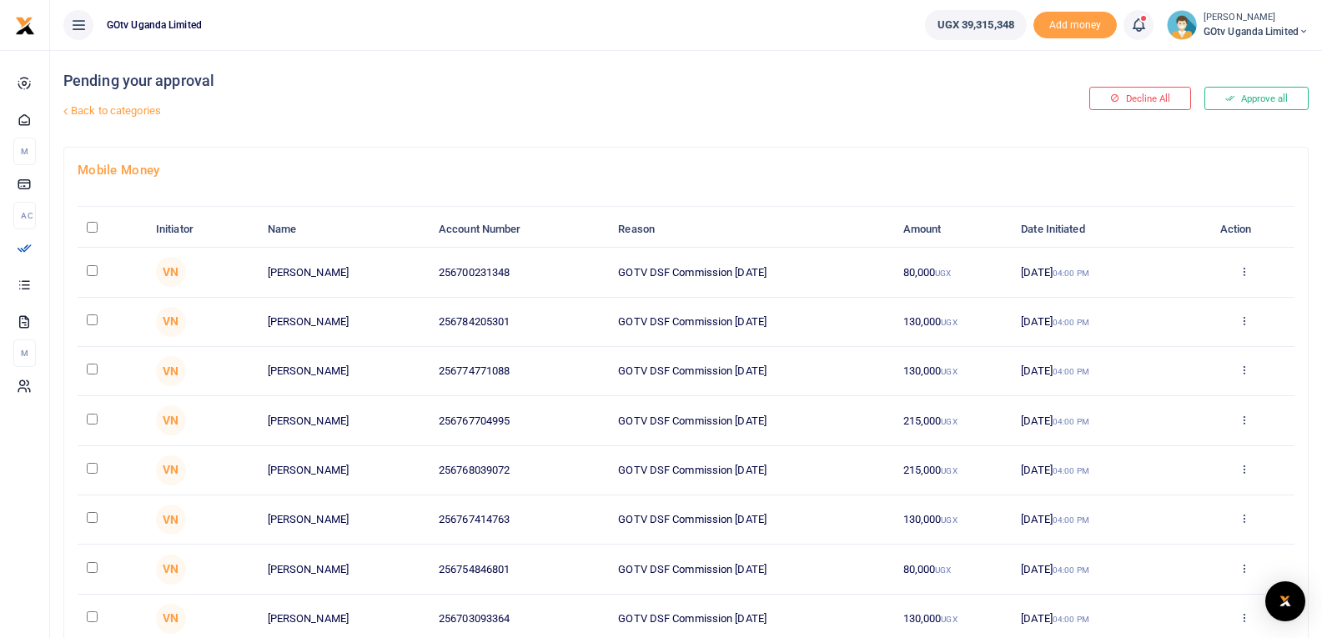
click at [90, 226] on input "\a \a : activate to sort column descending" at bounding box center [92, 227] width 11 height 11
checkbox input "true"
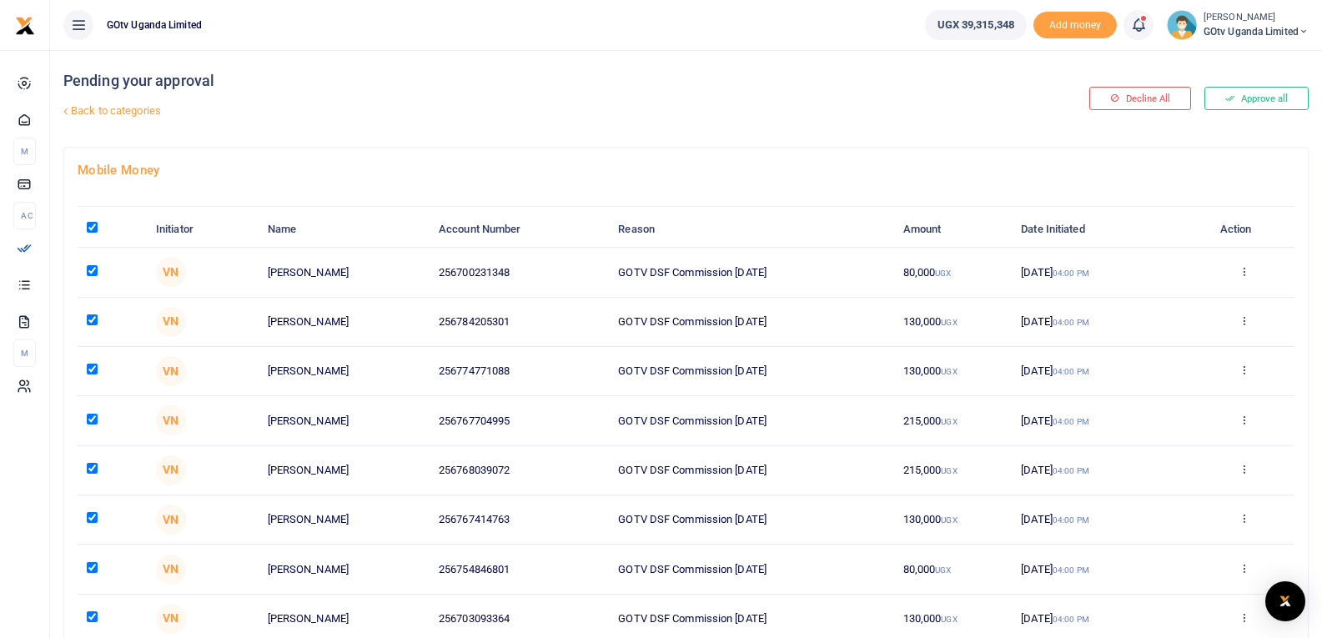
checkbox input "true"
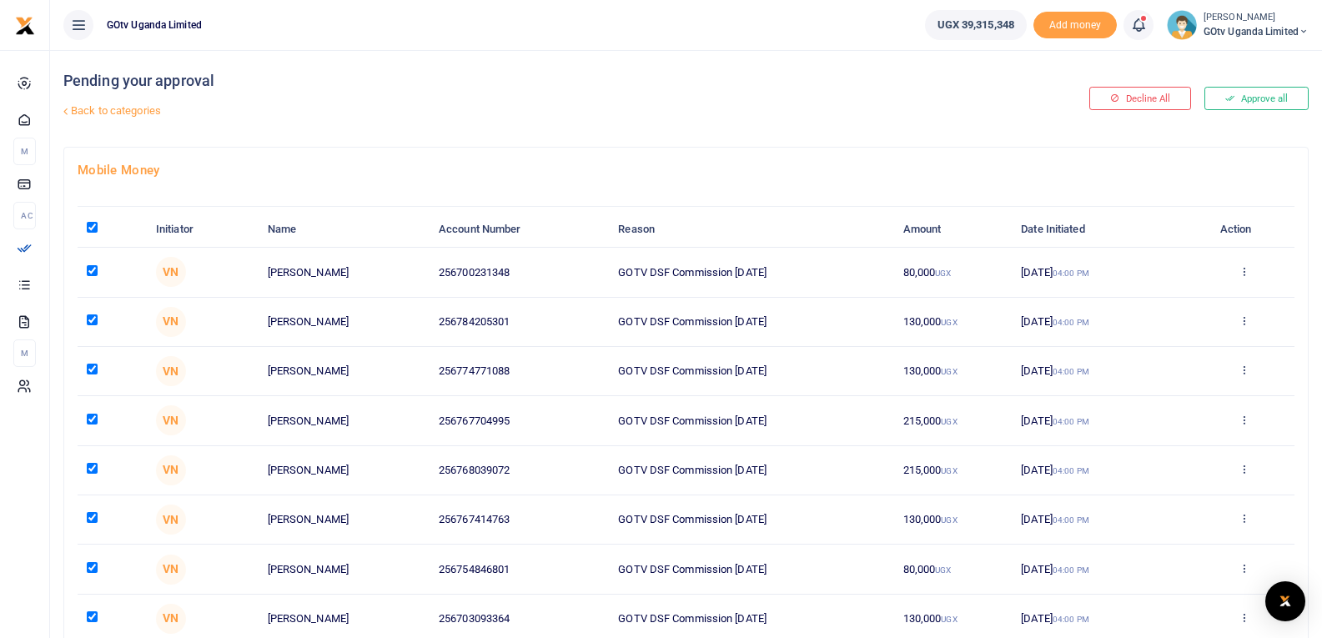
checkbox input "true"
click at [88, 110] on link "Back to categories" at bounding box center [474, 111] width 830 height 28
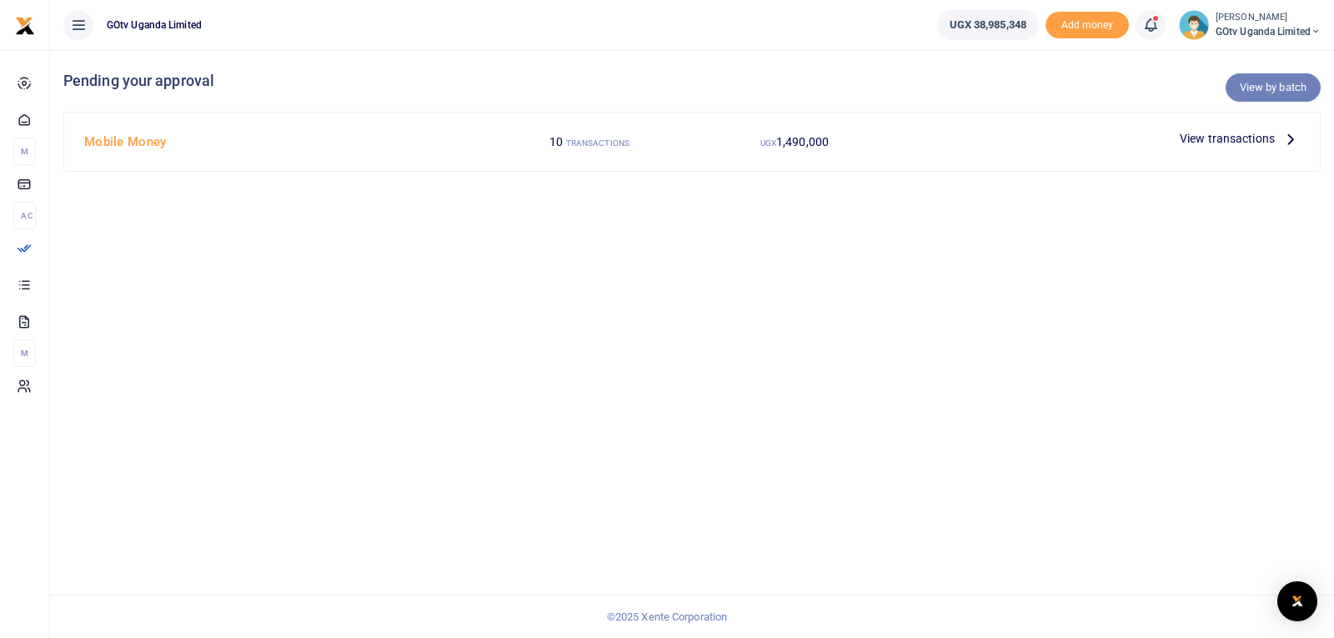
click at [1273, 87] on link "View by batch" at bounding box center [1273, 87] width 95 height 28
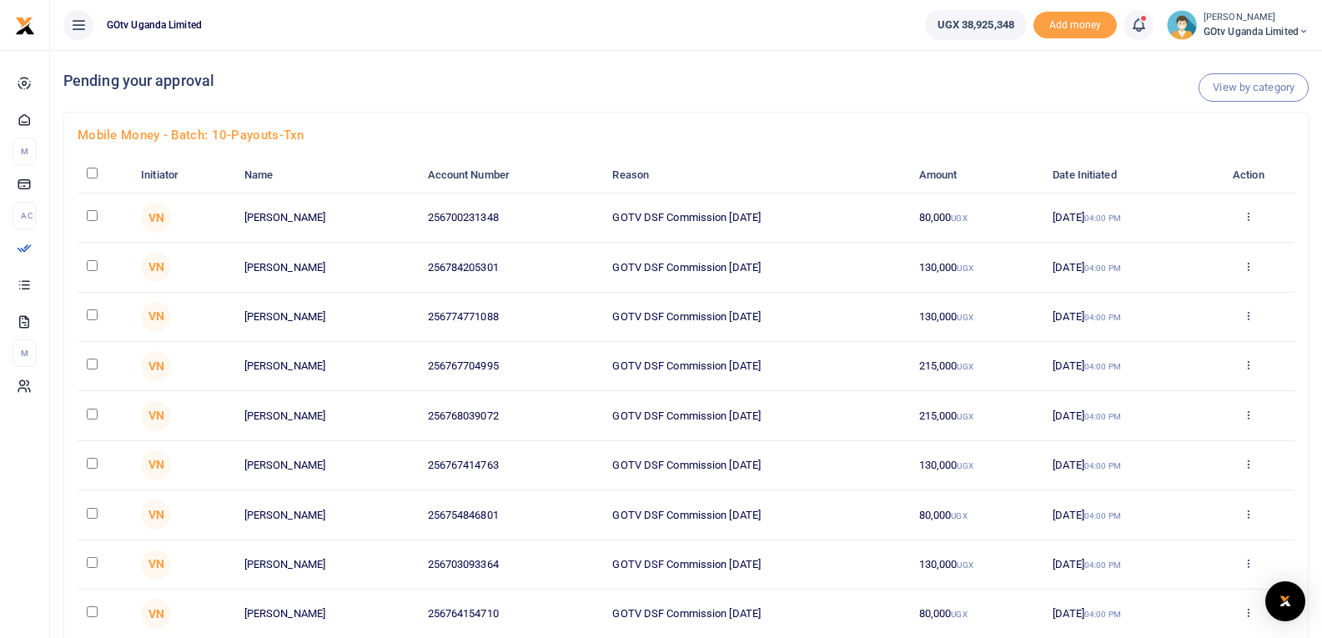
click at [87, 170] on input "checkbox" at bounding box center [92, 173] width 11 height 11
checkbox input "true"
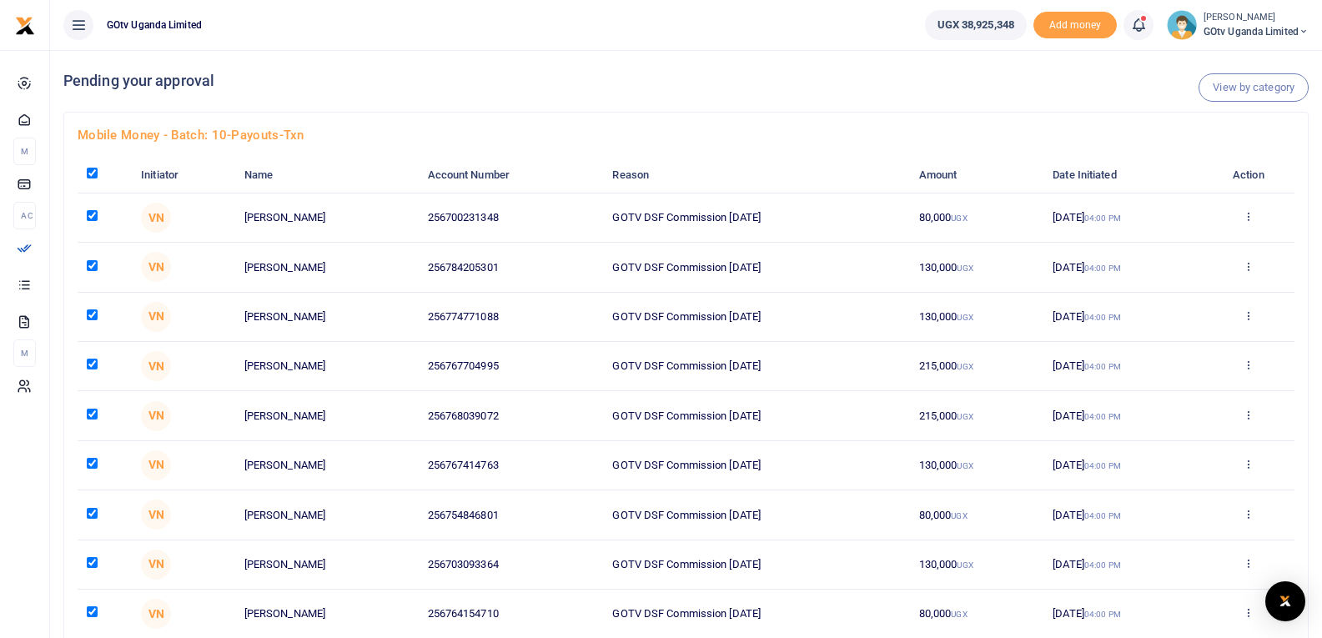
checkbox input "true"
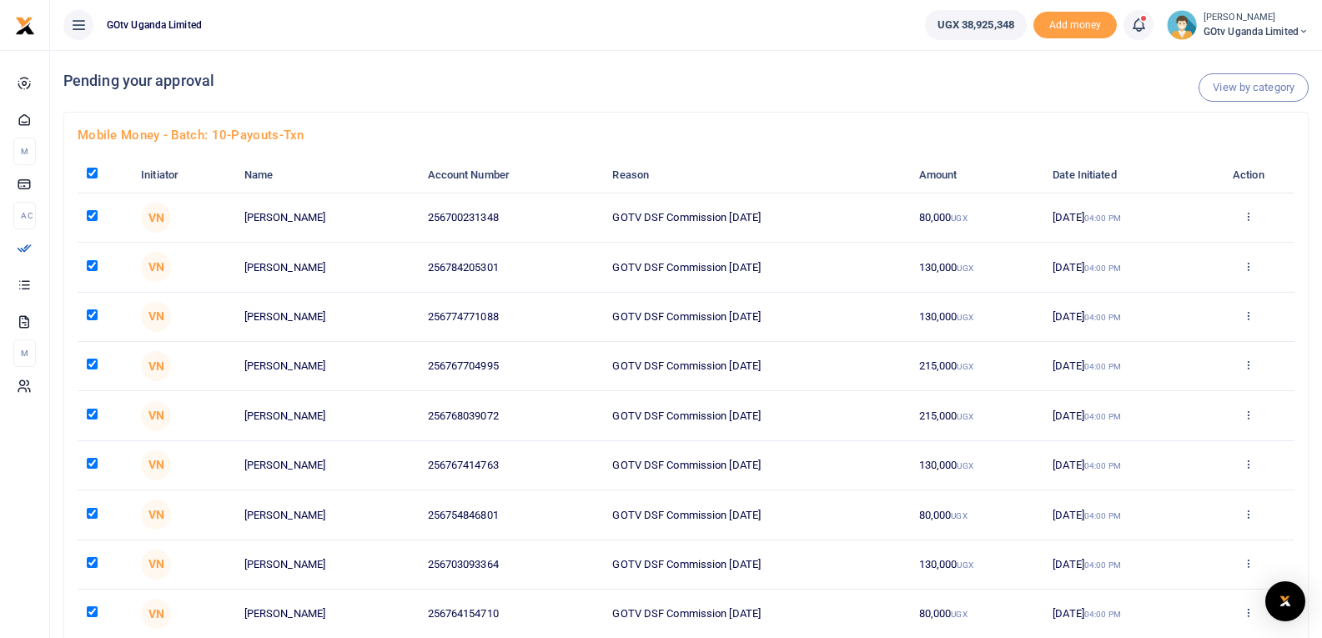
checkbox input "true"
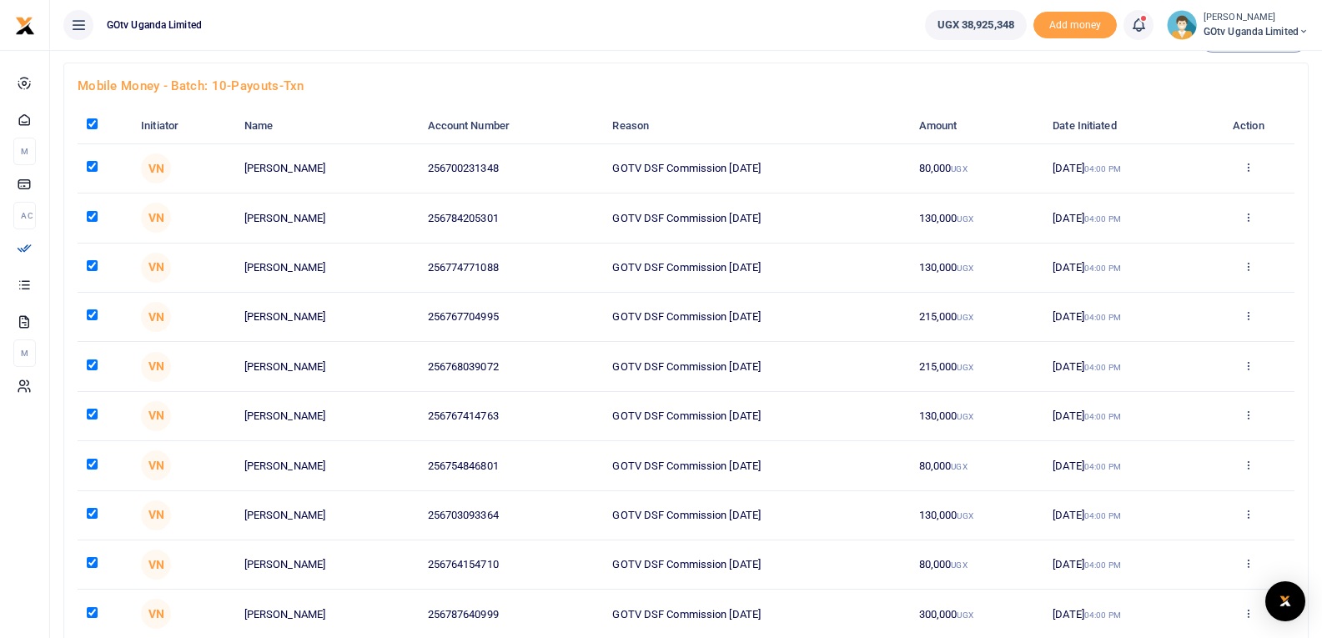
scroll to position [158, 0]
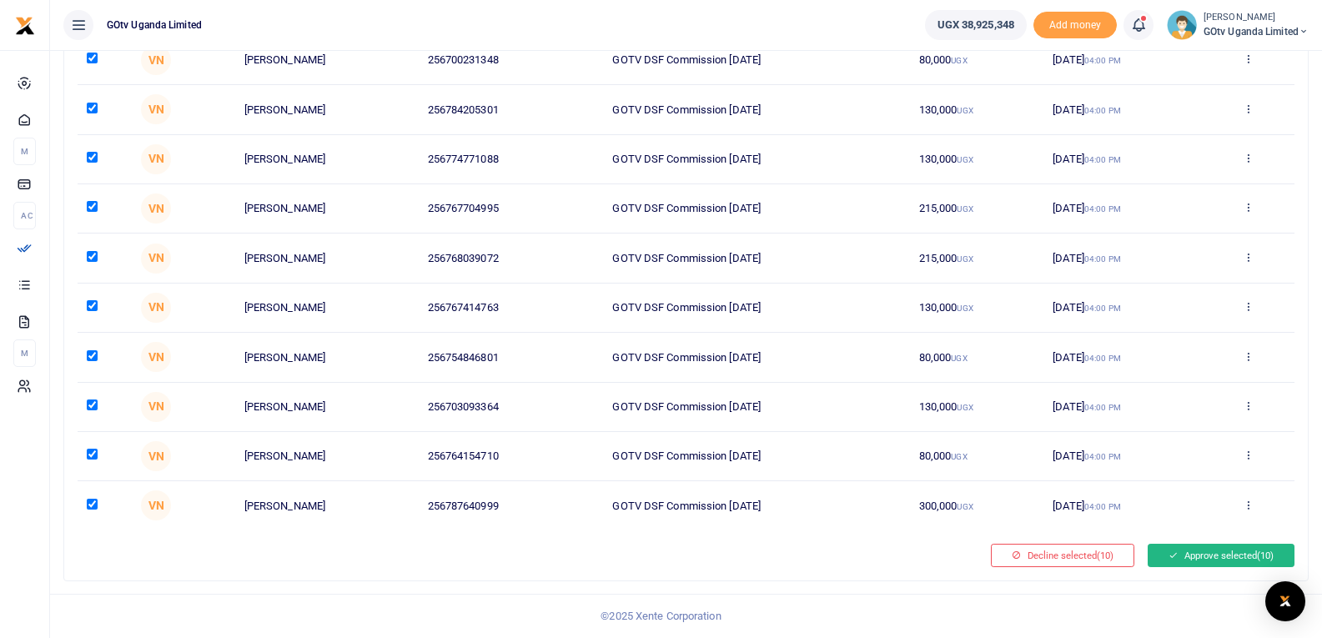
click at [1248, 558] on button "Approve selected (10)" at bounding box center [1221, 555] width 147 height 23
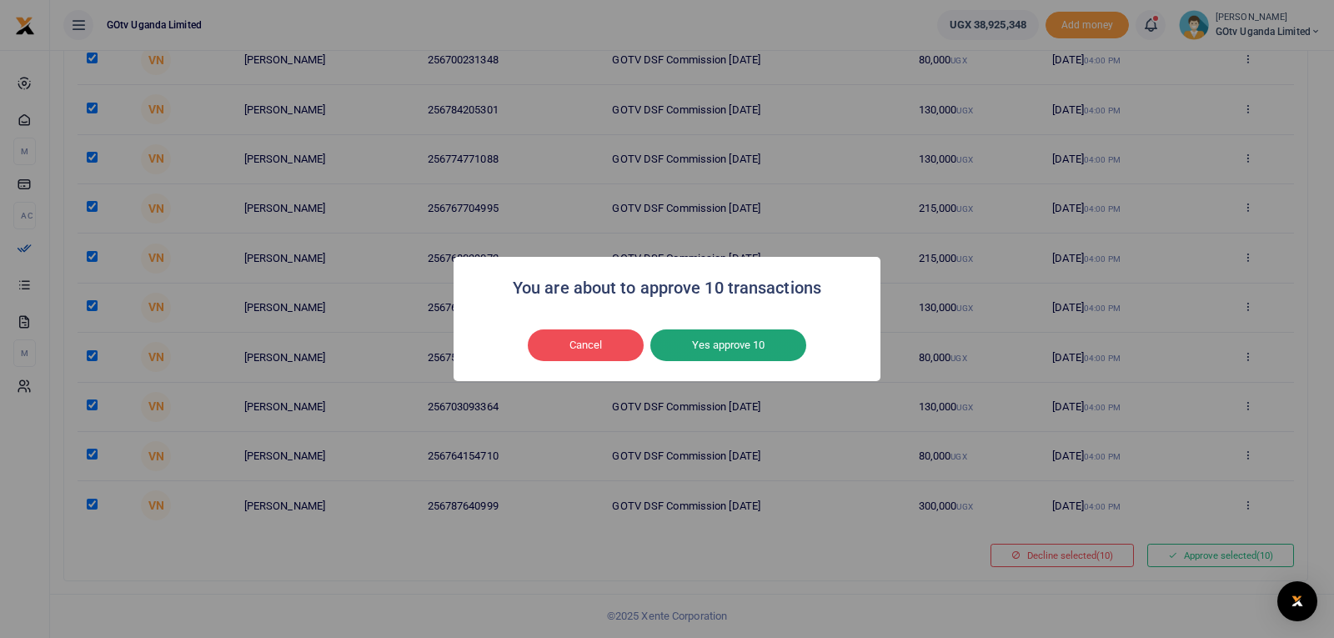
click at [719, 347] on button "Yes approve 10" at bounding box center [729, 345] width 156 height 32
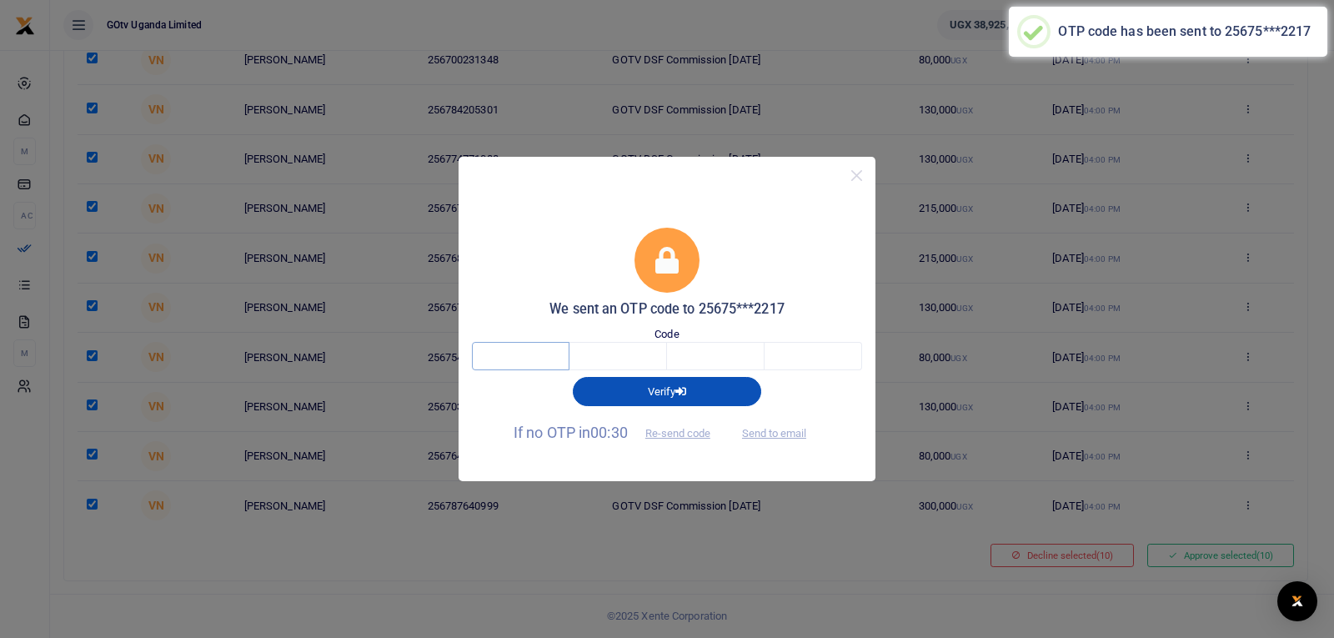
click at [505, 357] on input "text" at bounding box center [521, 356] width 98 height 28
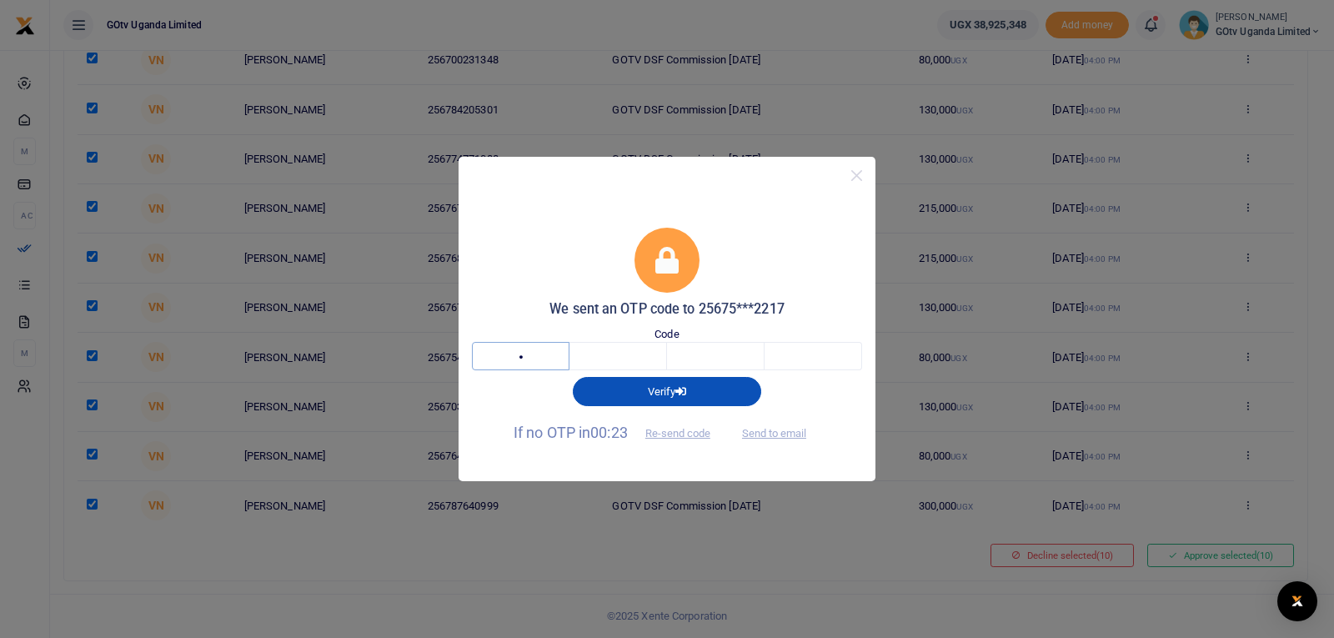
type input "2"
type input "3"
type input "9"
type input "3"
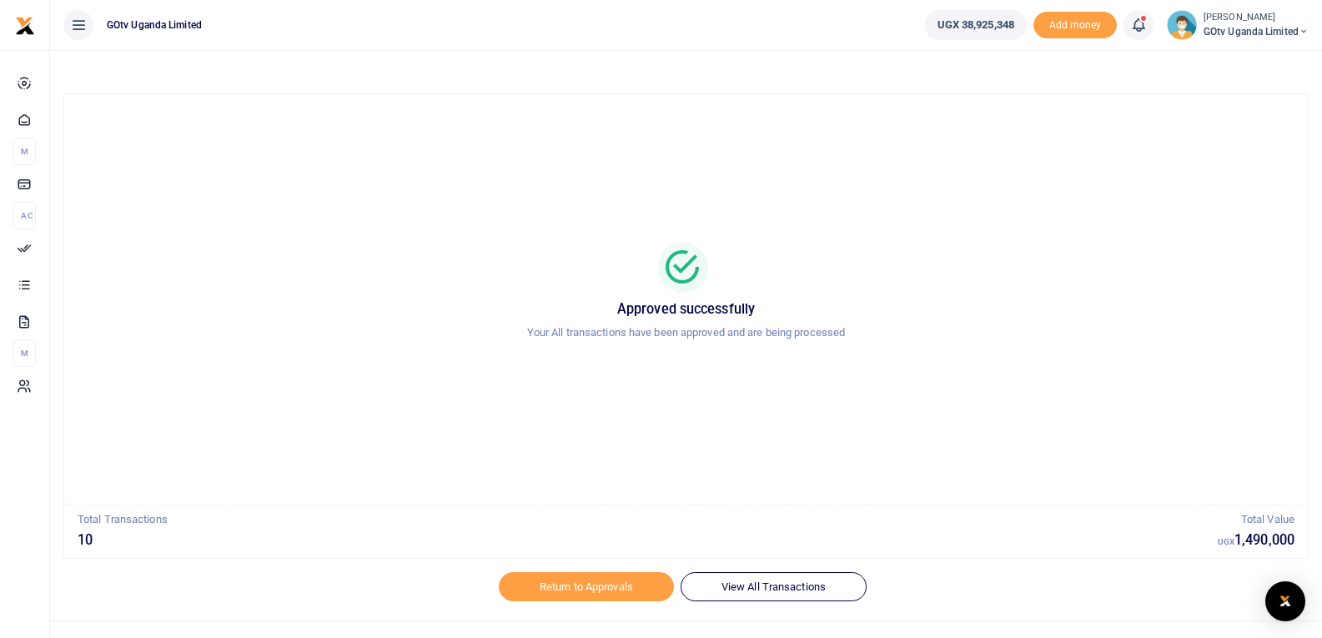
click at [1231, 28] on span "GOtv Uganda Limited" at bounding box center [1255, 31] width 105 height 15
click at [1225, 149] on link "Logout" at bounding box center [1246, 152] width 132 height 23
